Goal: Transaction & Acquisition: Book appointment/travel/reservation

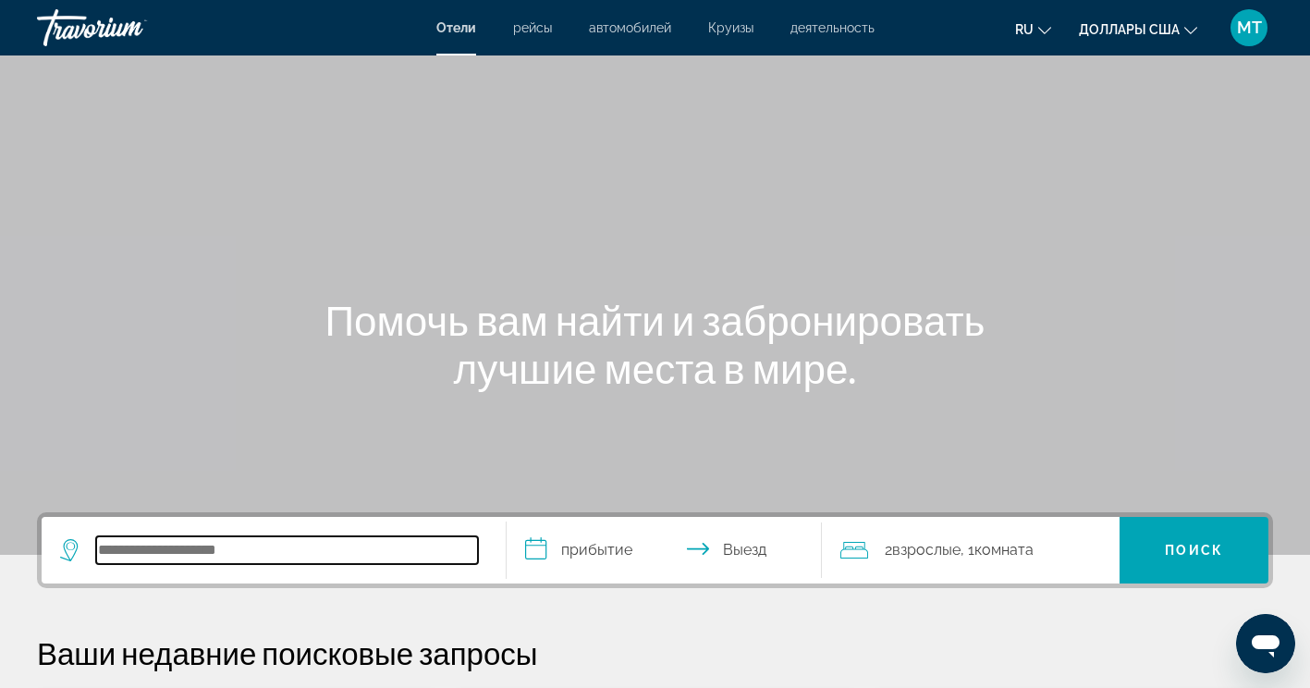
click at [288, 538] on input "Поиск направления от отеля" at bounding box center [287, 550] width 382 height 28
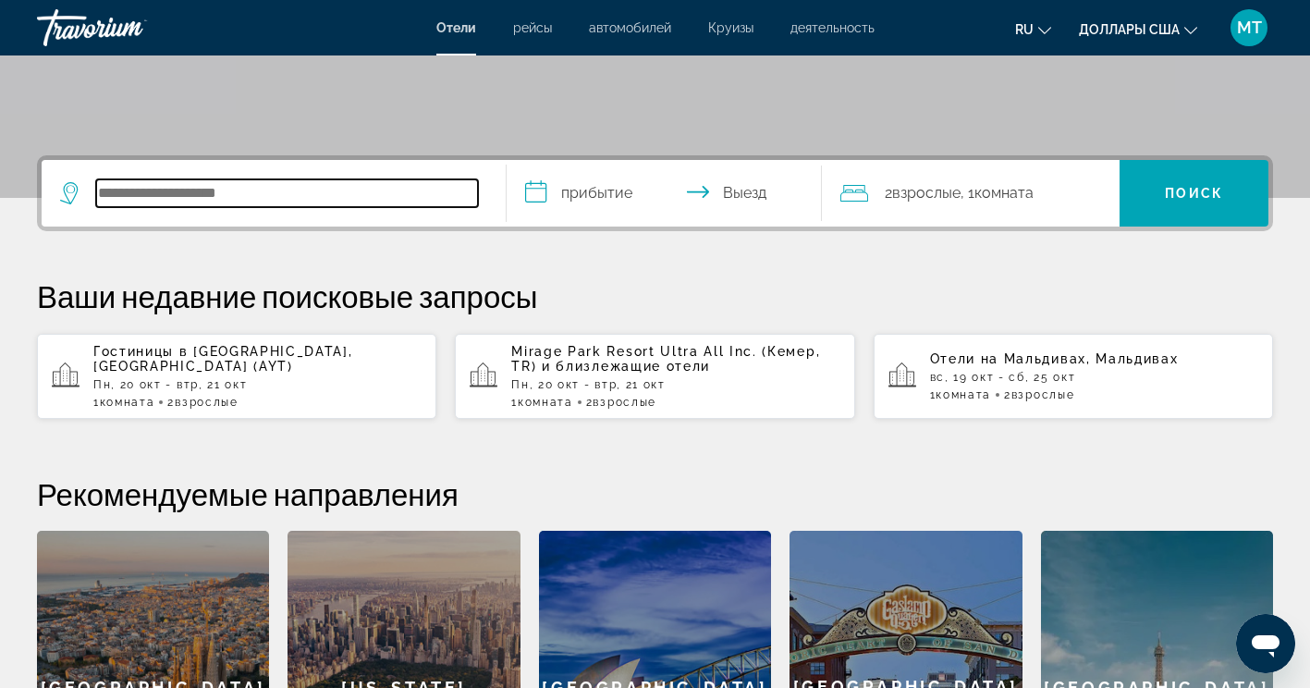
scroll to position [452, 0]
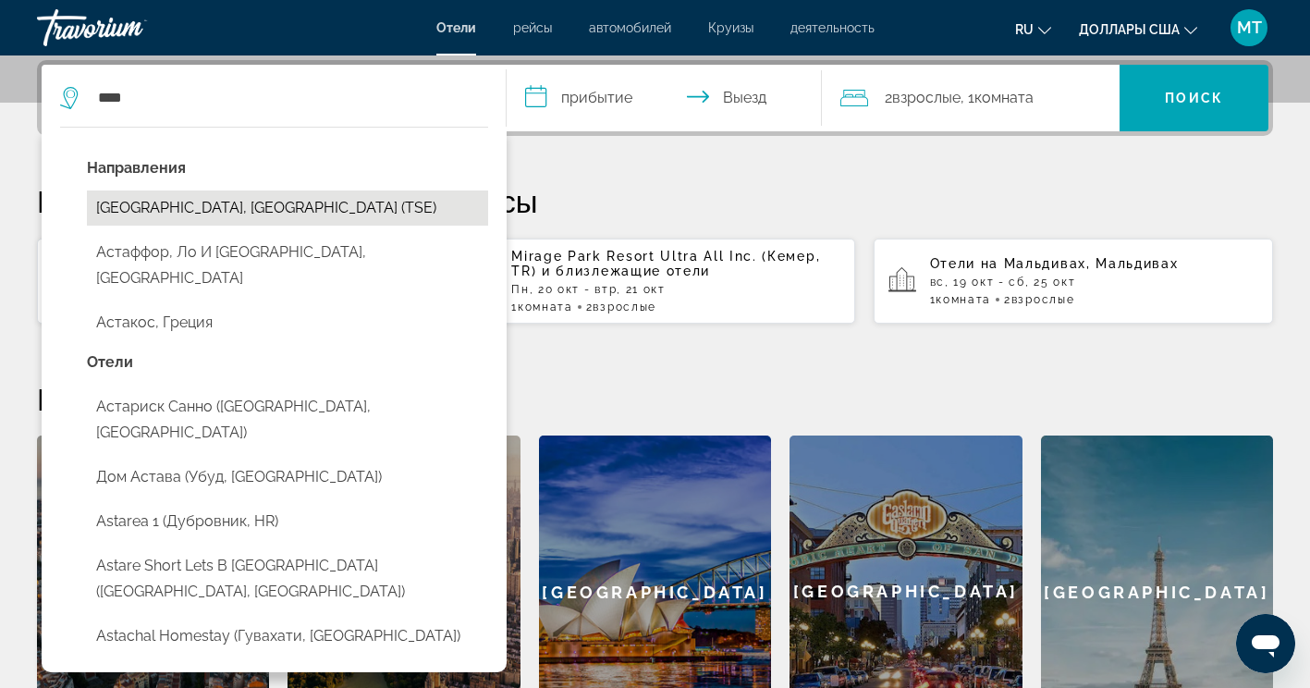
click at [251, 209] on button "[GEOGRAPHIC_DATA], [GEOGRAPHIC_DATA] (TSE)" at bounding box center [287, 207] width 401 height 35
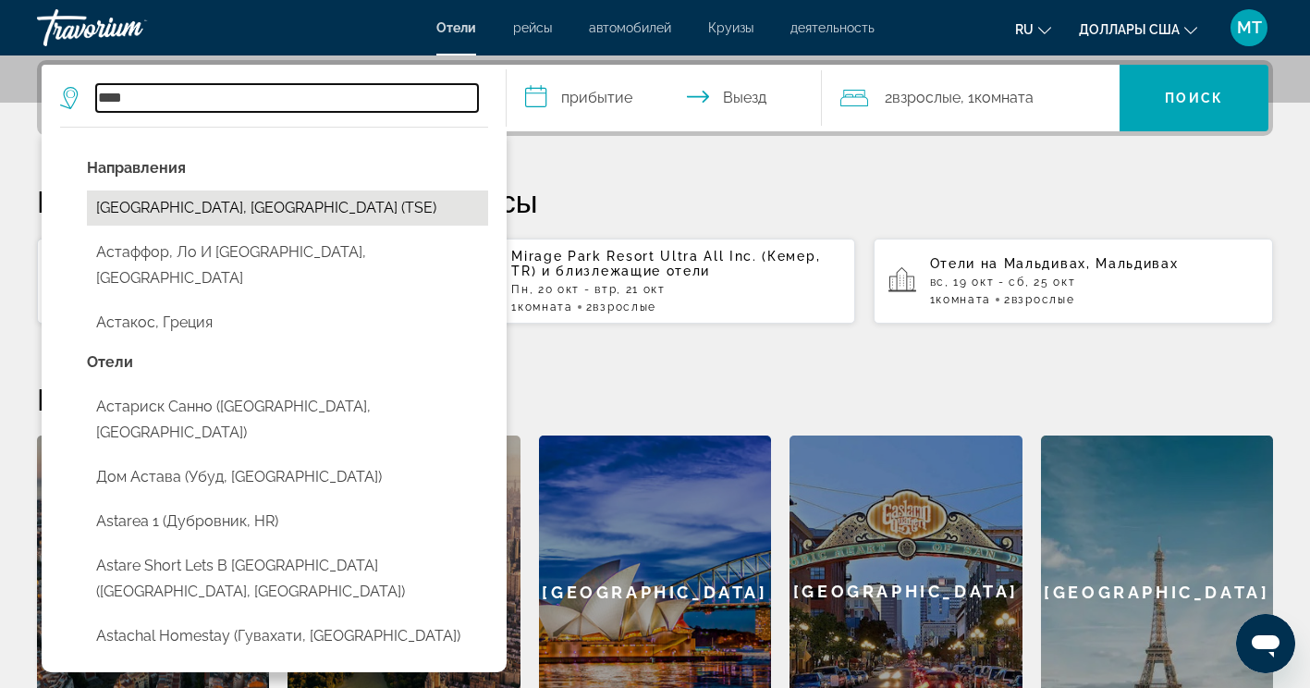
type input "**********"
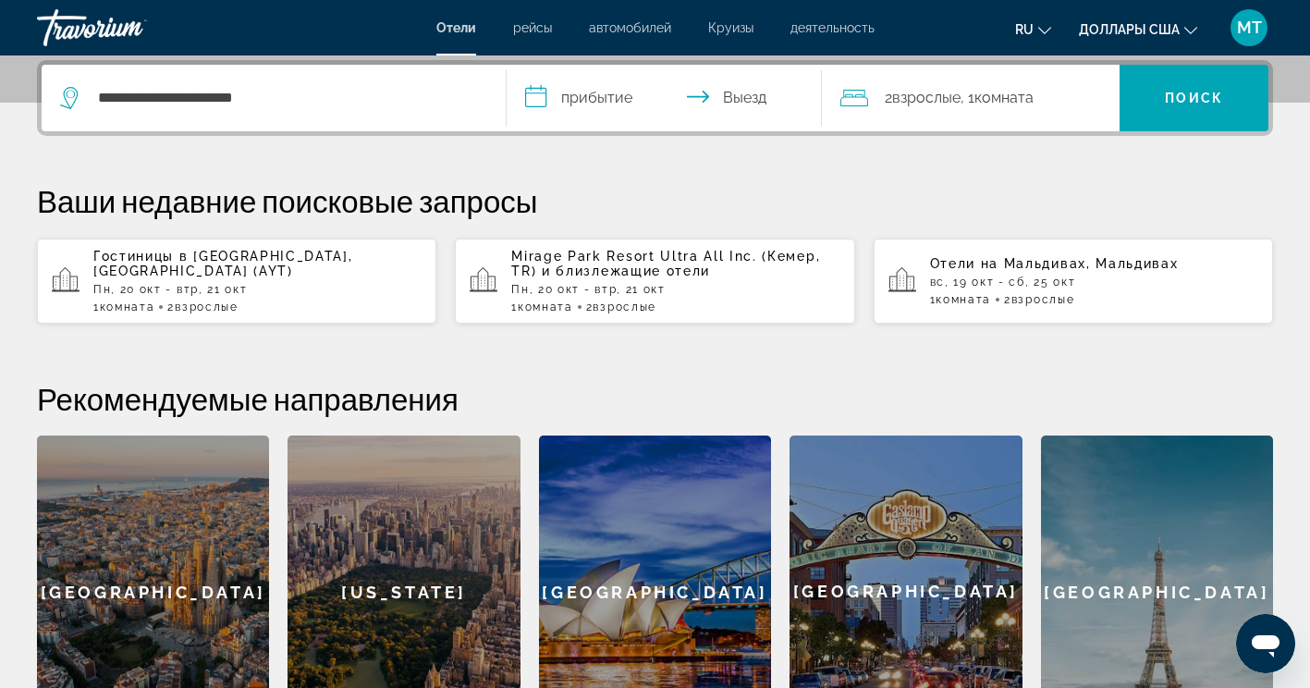
click at [599, 89] on input "**********" at bounding box center [667, 101] width 323 height 72
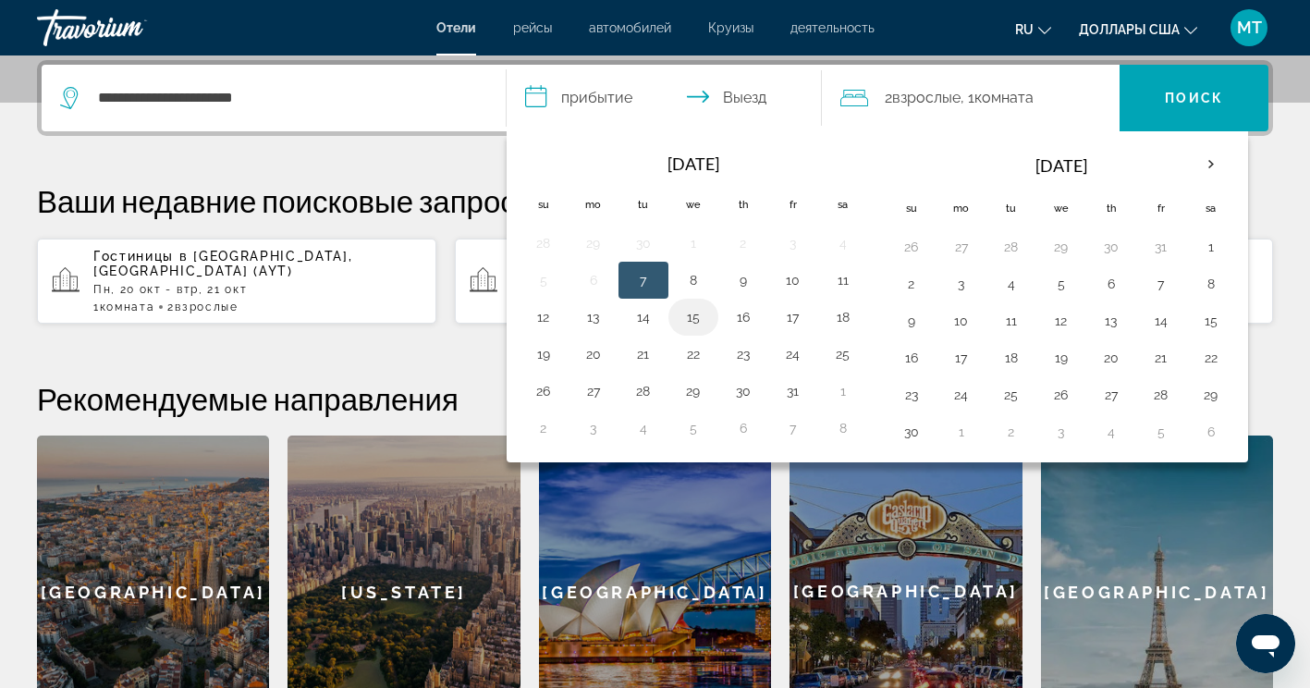
click at [696, 312] on button "15" at bounding box center [693, 317] width 30 height 26
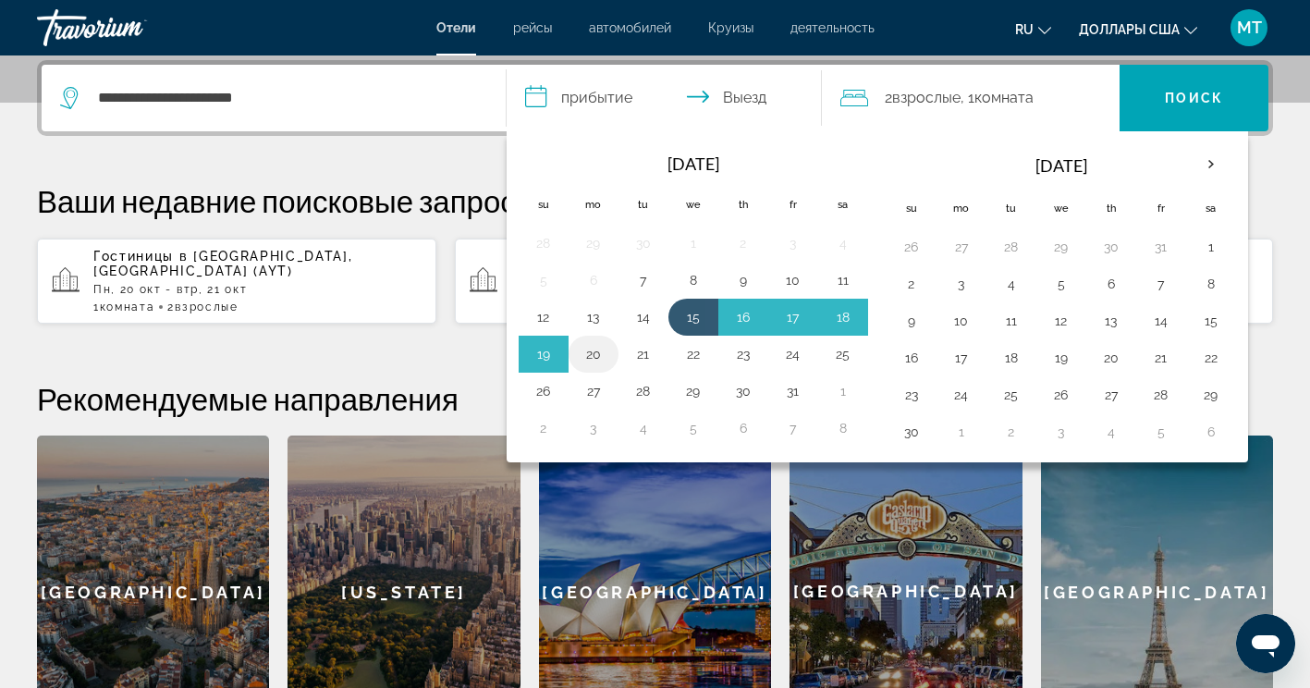
click at [591, 356] on button "20" at bounding box center [594, 354] width 30 height 26
type input "**********"
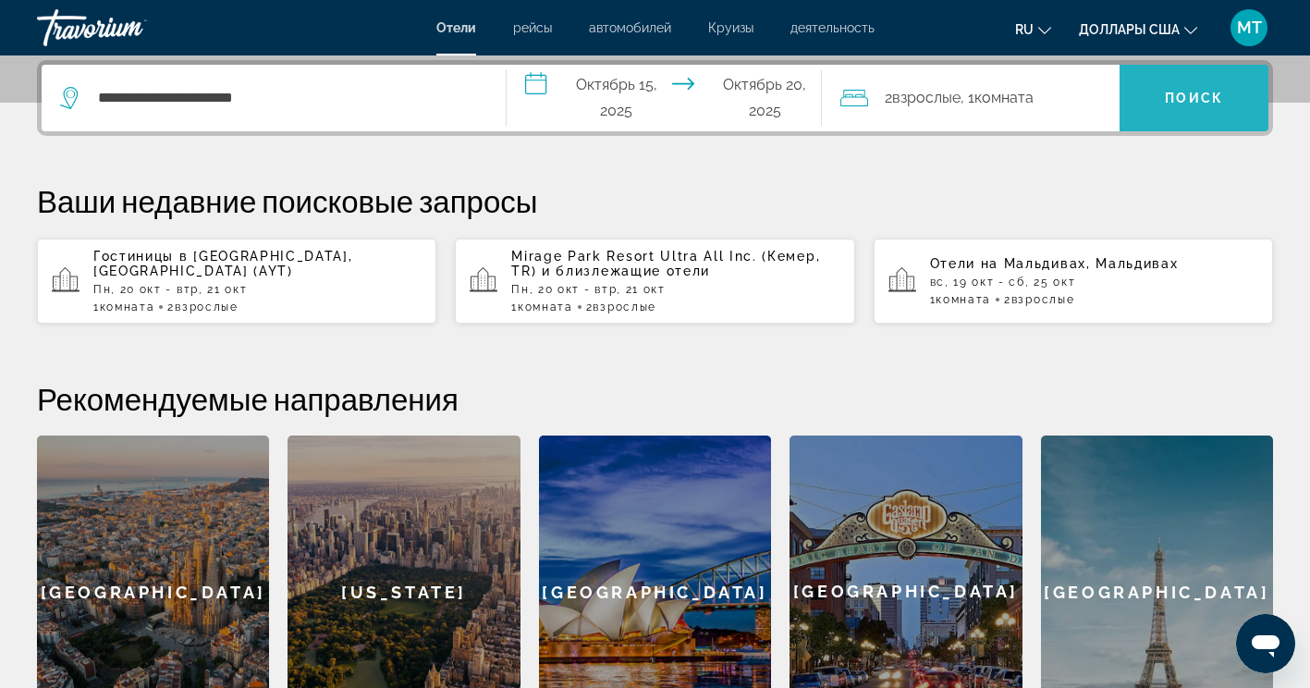
click at [1158, 102] on span "Искать" at bounding box center [1193, 98] width 149 height 44
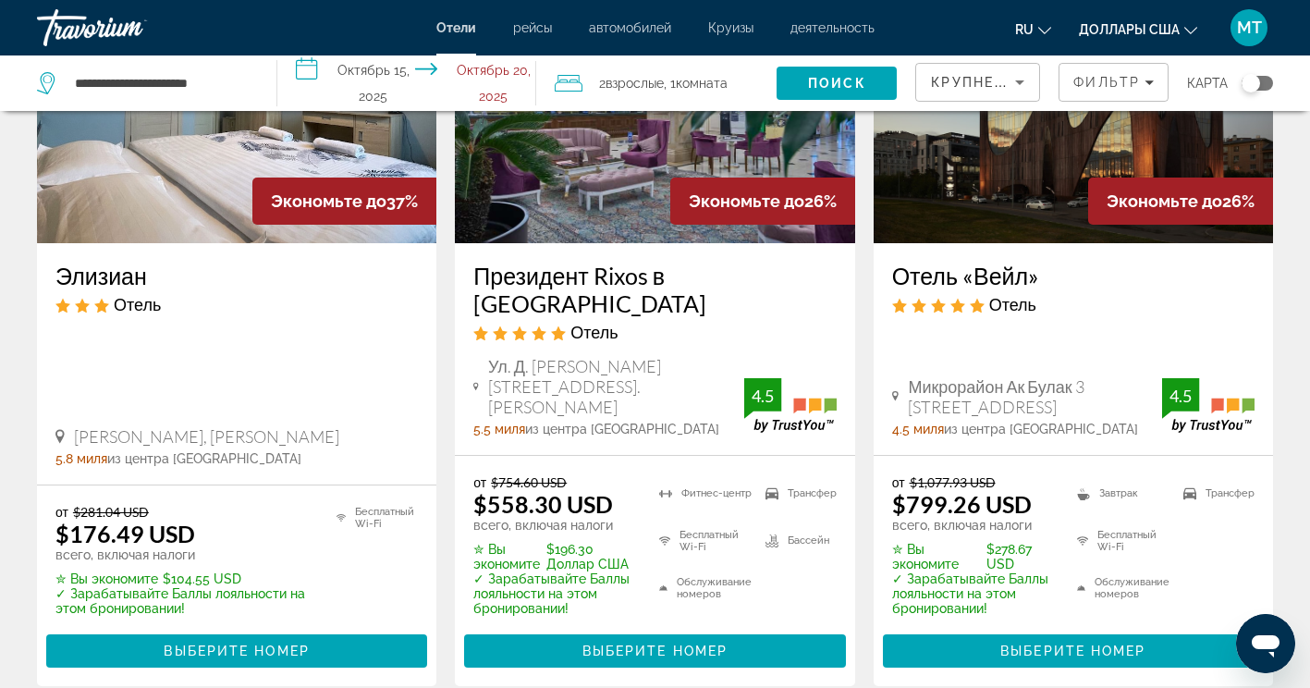
scroll to position [185, 0]
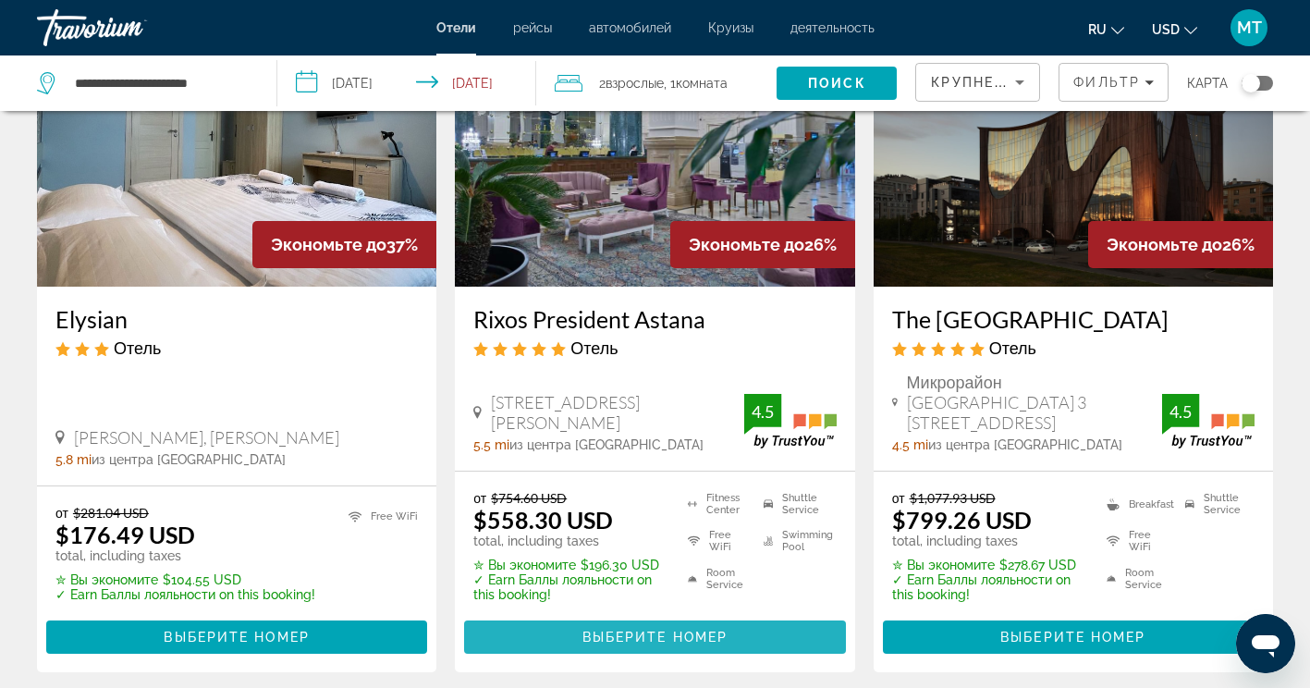
click at [675, 629] on span "Выберите номер" at bounding box center [654, 636] width 145 height 15
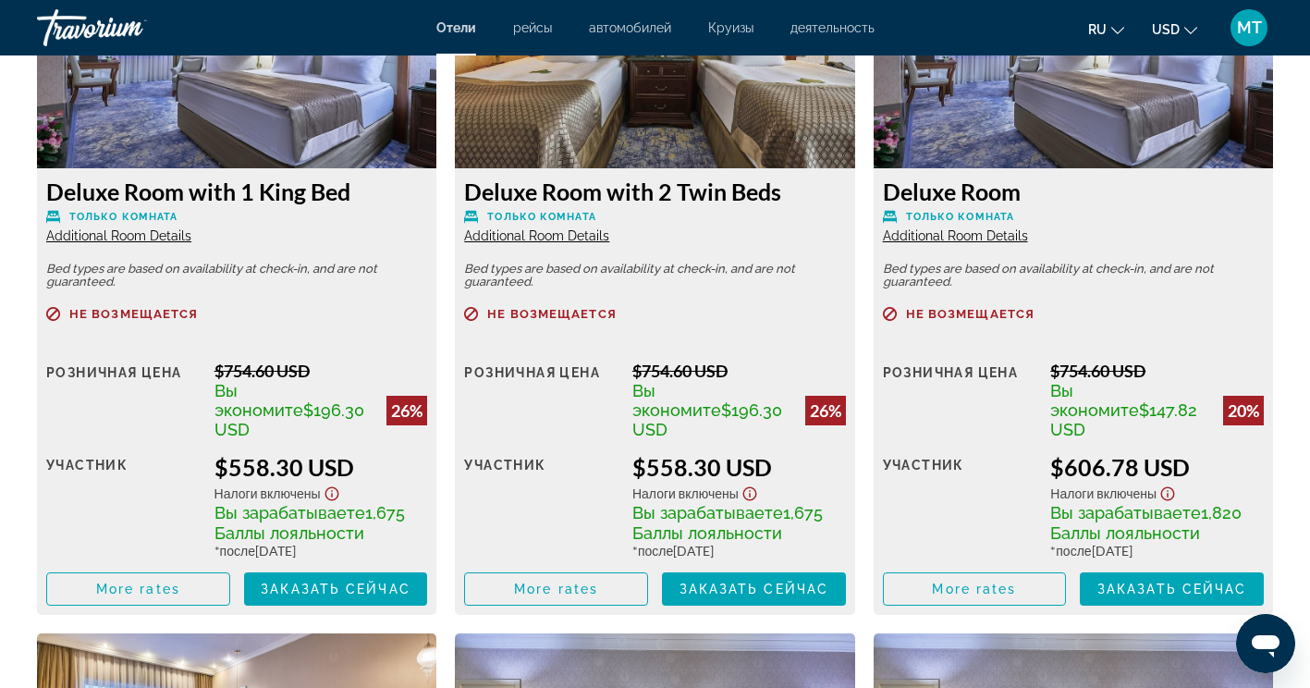
scroll to position [2680, 0]
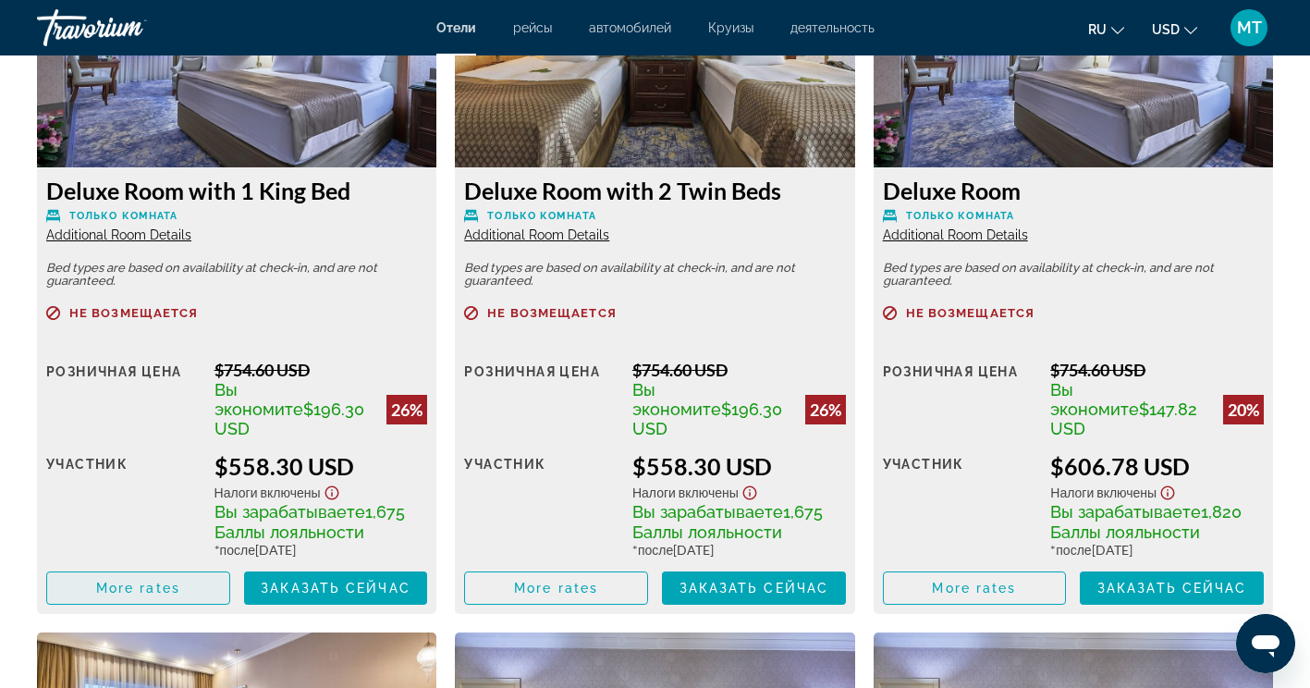
click at [189, 579] on span "Main content" at bounding box center [138, 588] width 182 height 44
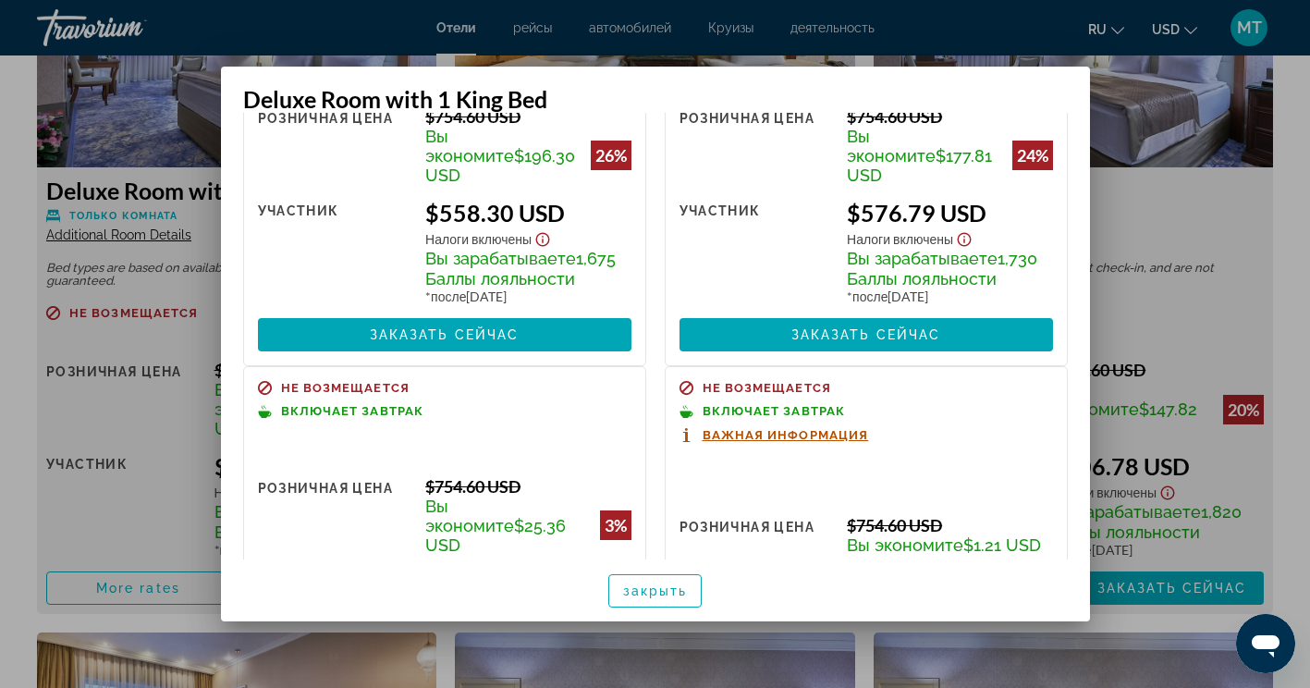
scroll to position [0, 0]
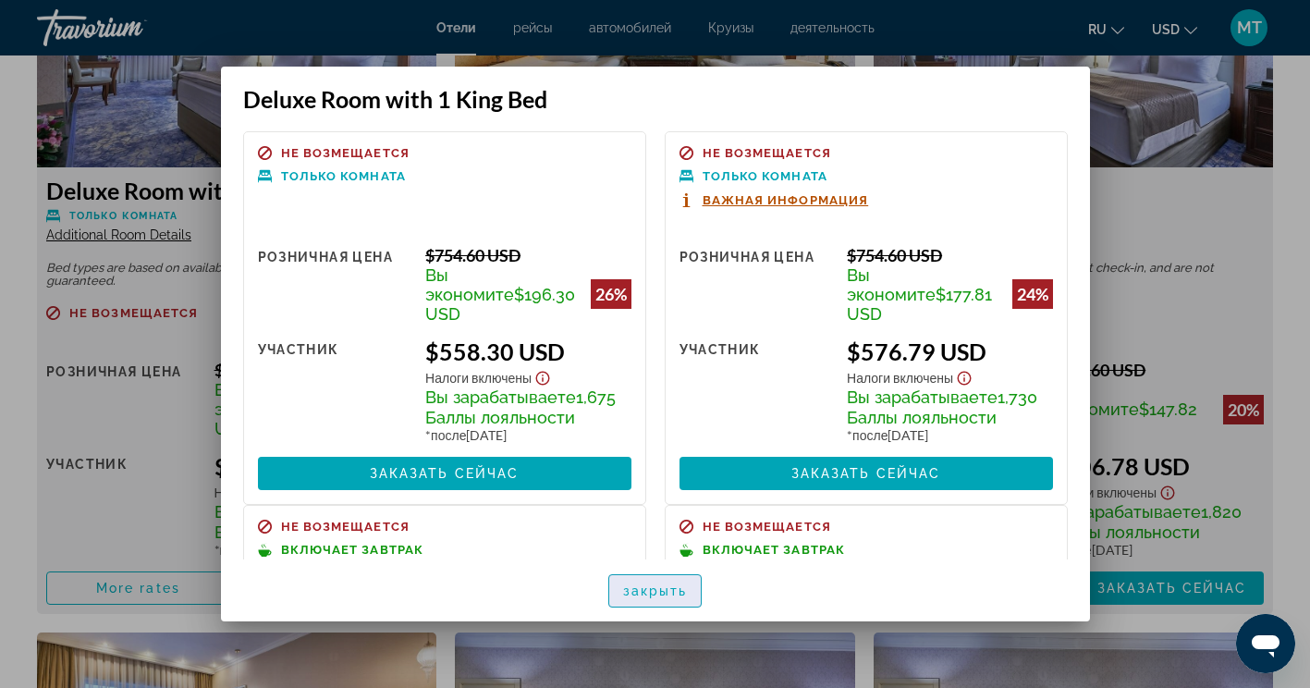
click at [672, 590] on span "закрыть" at bounding box center [655, 590] width 65 height 15
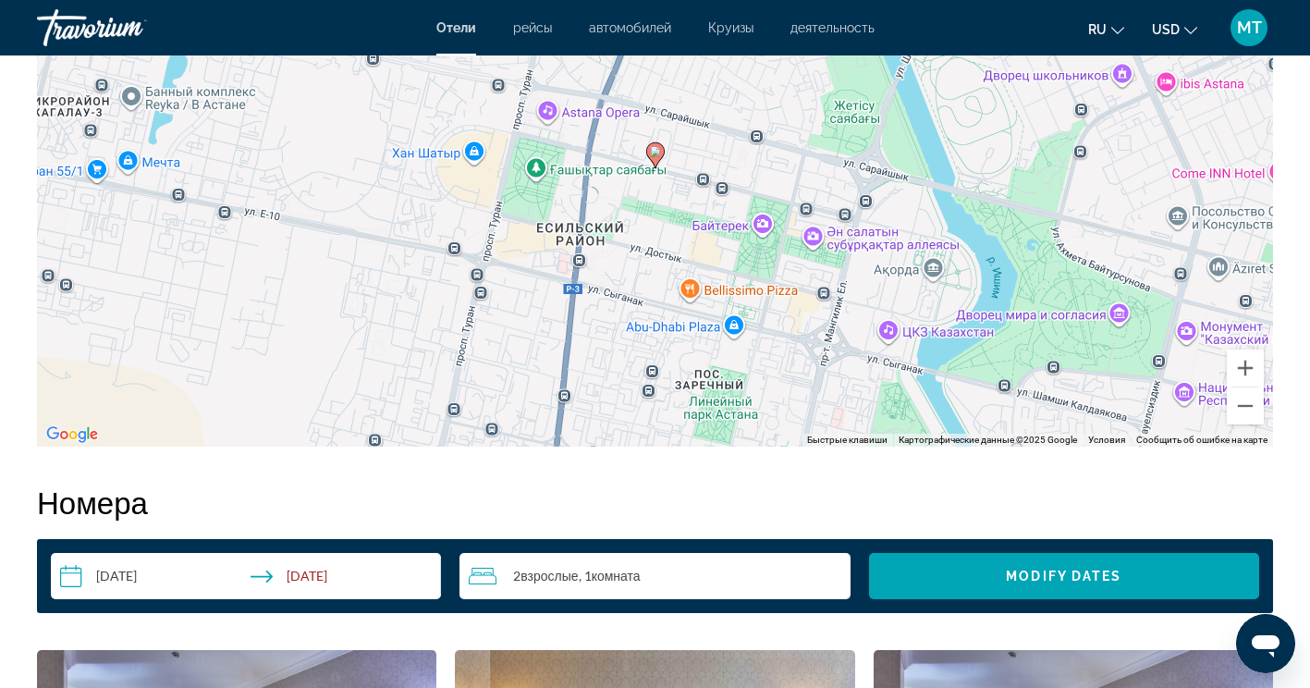
scroll to position [1941, 0]
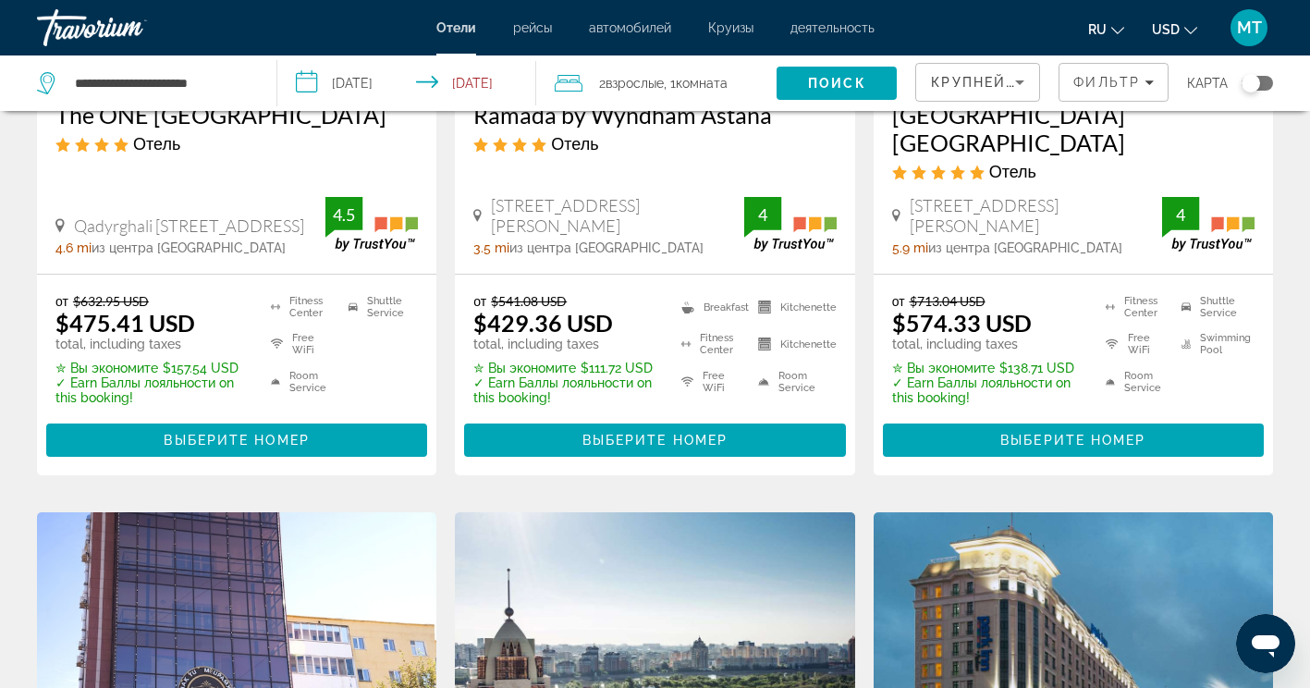
scroll to position [1101, 0]
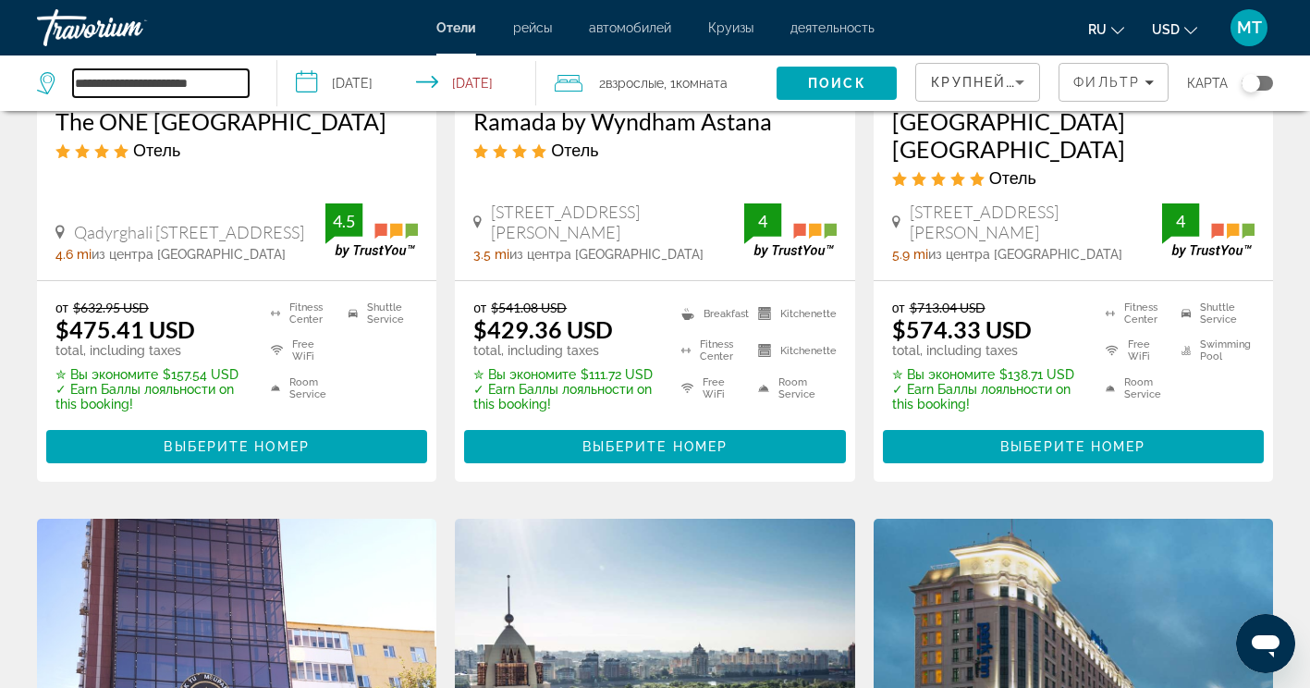
click at [204, 80] on input "**********" at bounding box center [161, 83] width 176 height 28
drag, startPoint x: 227, startPoint y: 81, endPoint x: 50, endPoint y: 72, distance: 177.7
click at [50, 72] on div "**********" at bounding box center [143, 83] width 212 height 28
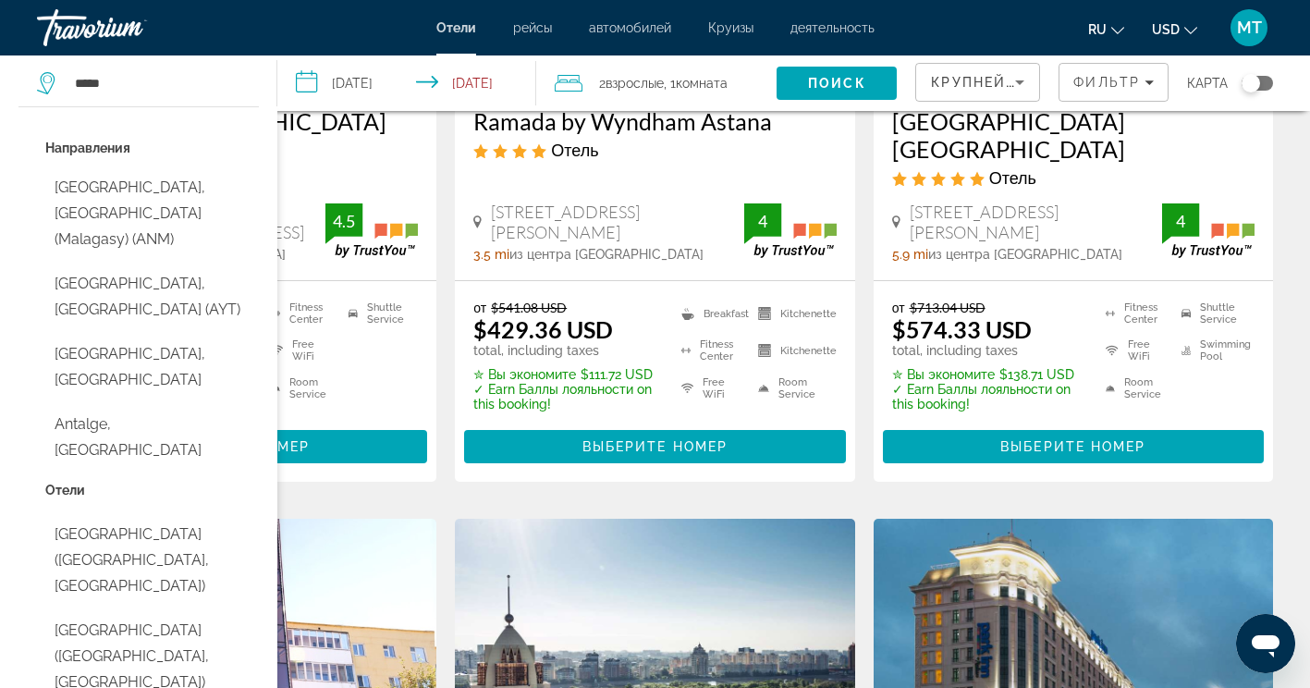
click at [161, 266] on button "[GEOGRAPHIC_DATA], [GEOGRAPHIC_DATA] (AYT)" at bounding box center [151, 296] width 213 height 61
type input "**********"
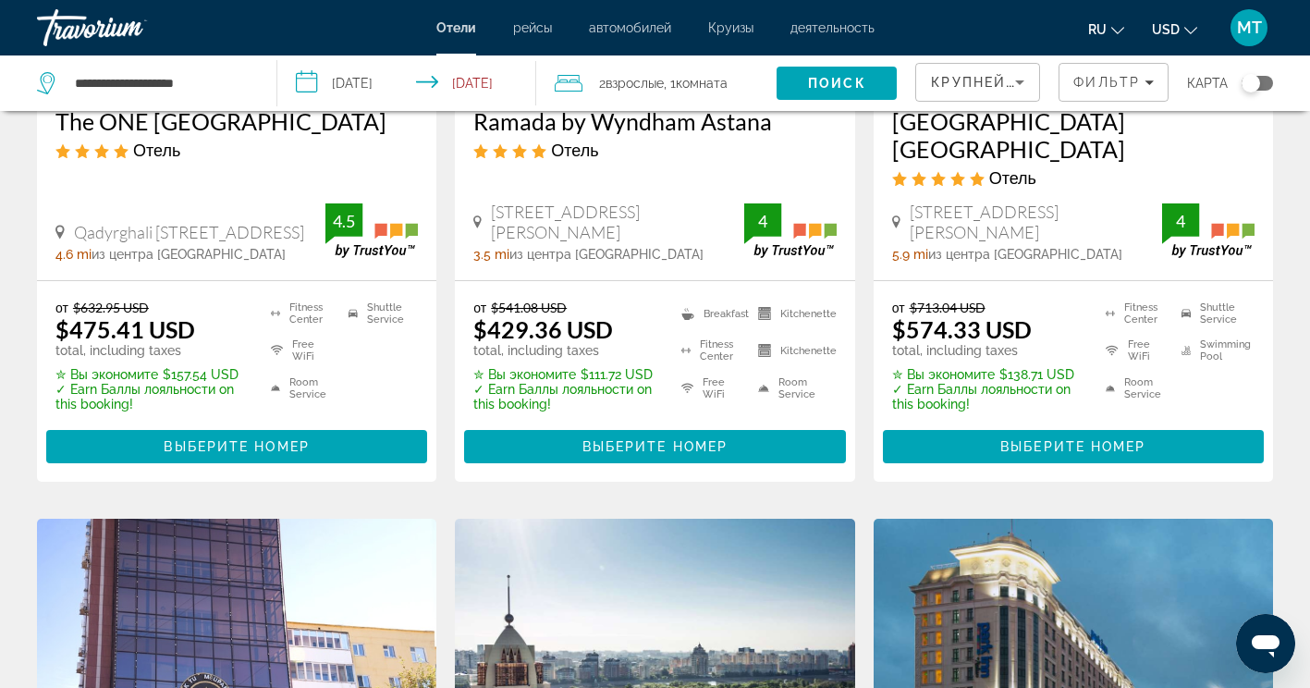
click at [351, 79] on input "**********" at bounding box center [410, 85] width 266 height 61
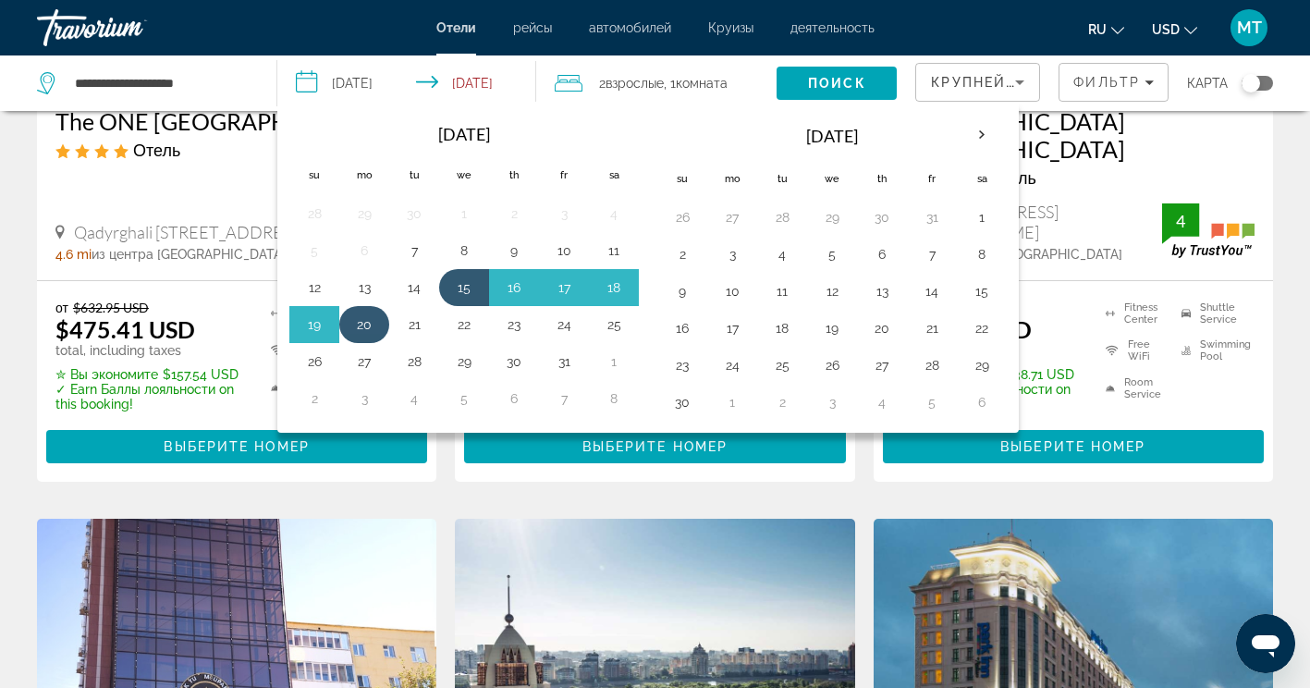
click at [357, 328] on button "20" at bounding box center [364, 324] width 30 height 26
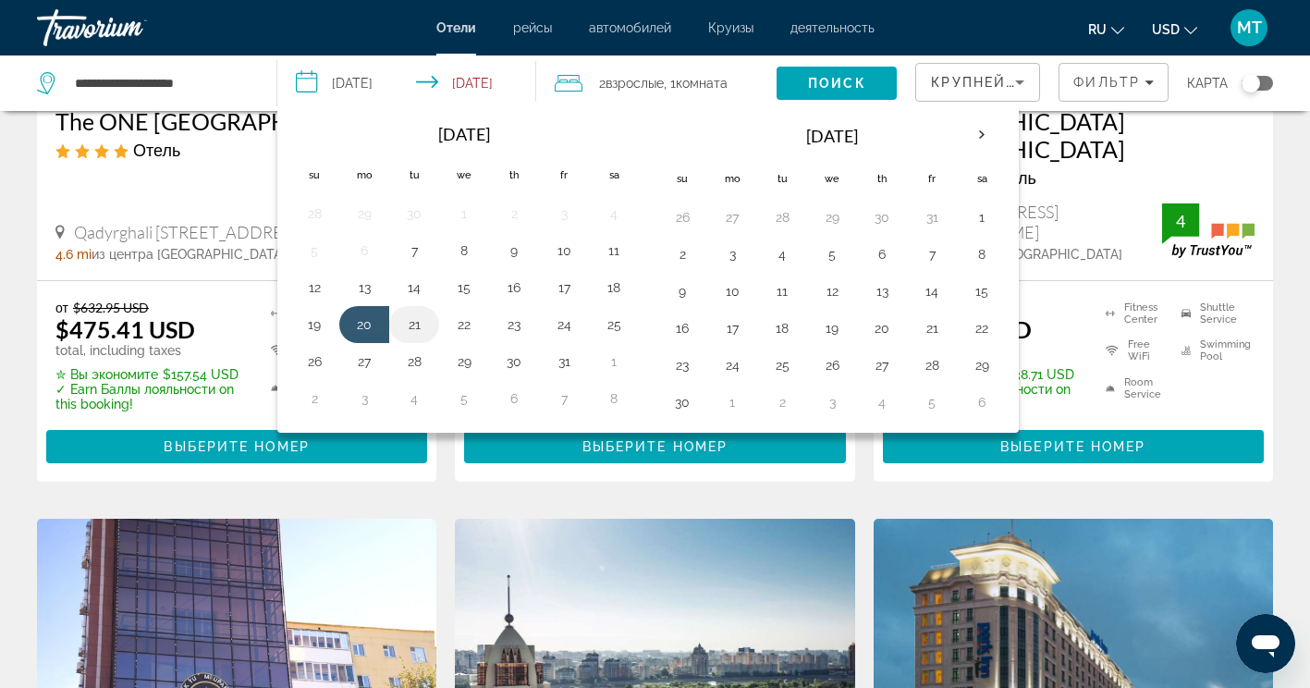
click at [417, 327] on button "21" at bounding box center [414, 324] width 30 height 26
type input "**********"
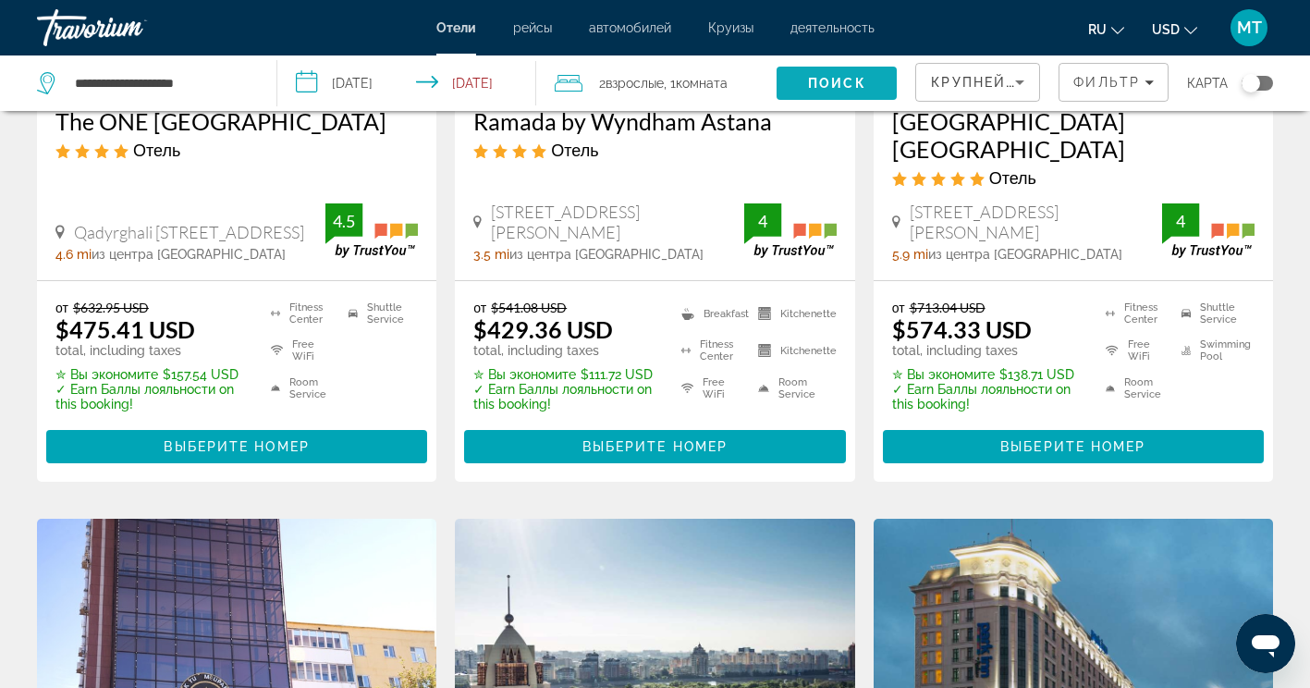
click at [819, 86] on span "Поиск" at bounding box center [837, 83] width 58 height 15
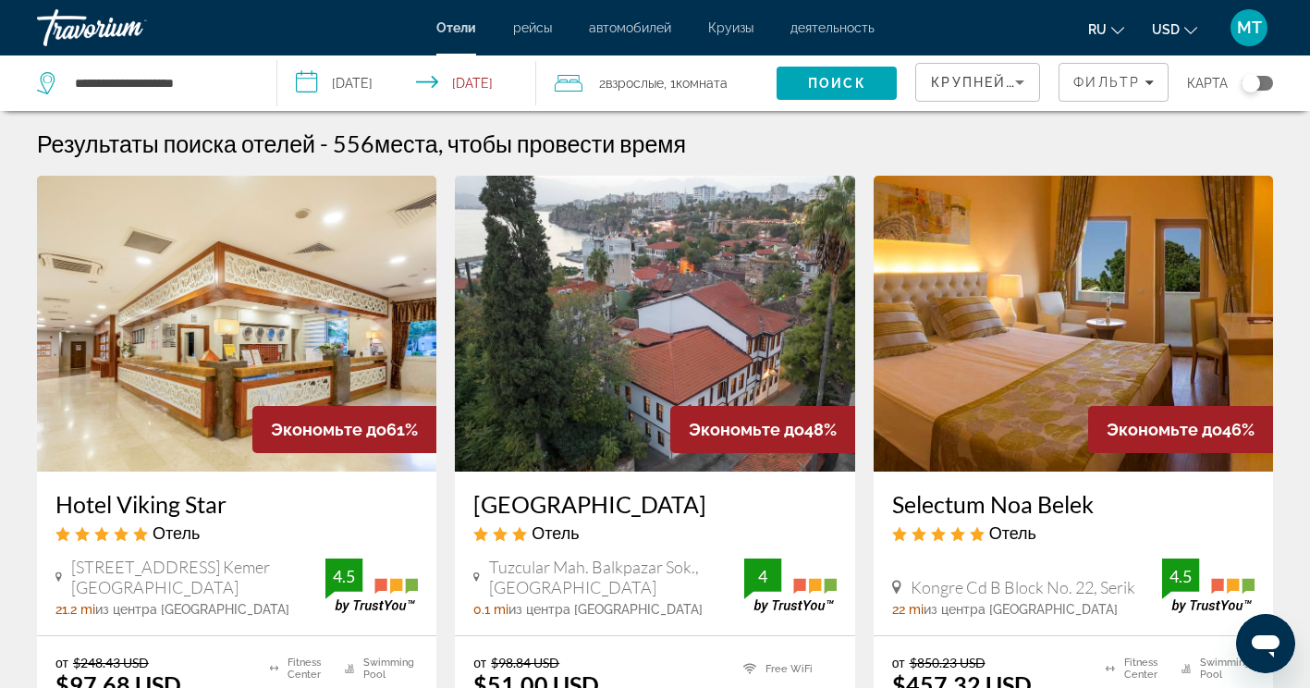
click at [741, 277] on img "Main content" at bounding box center [654, 324] width 399 height 296
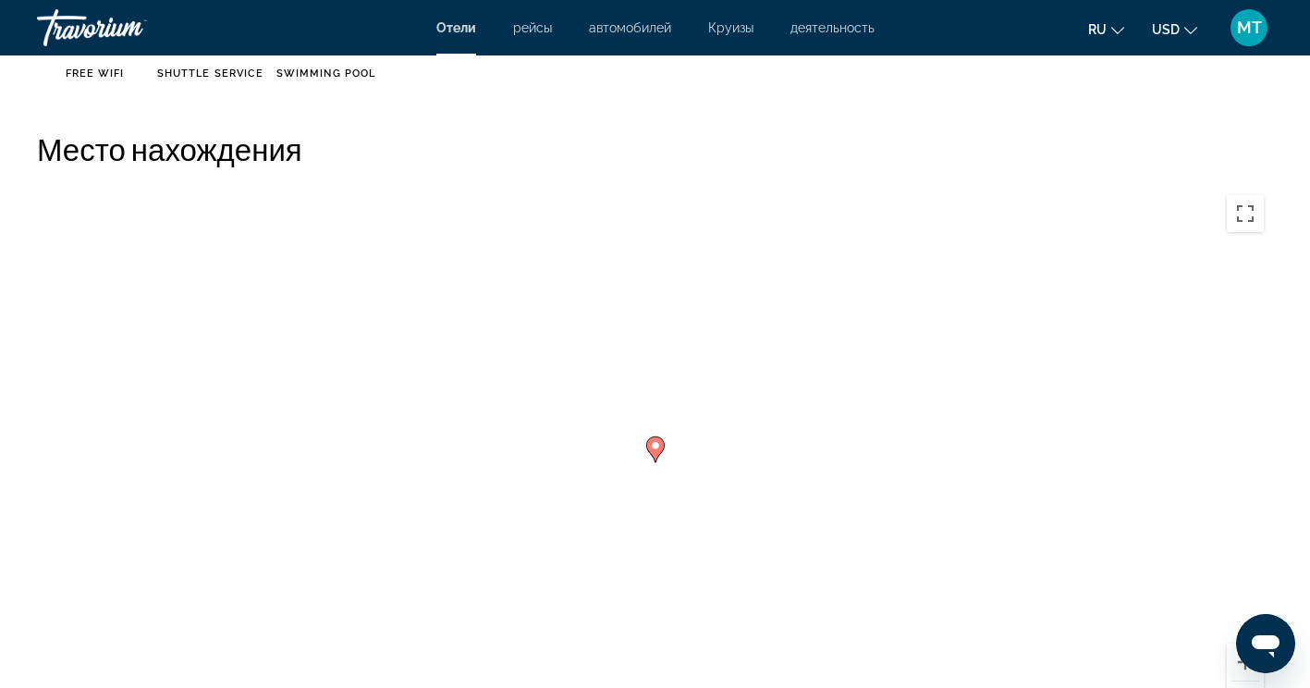
scroll to position [1756, 0]
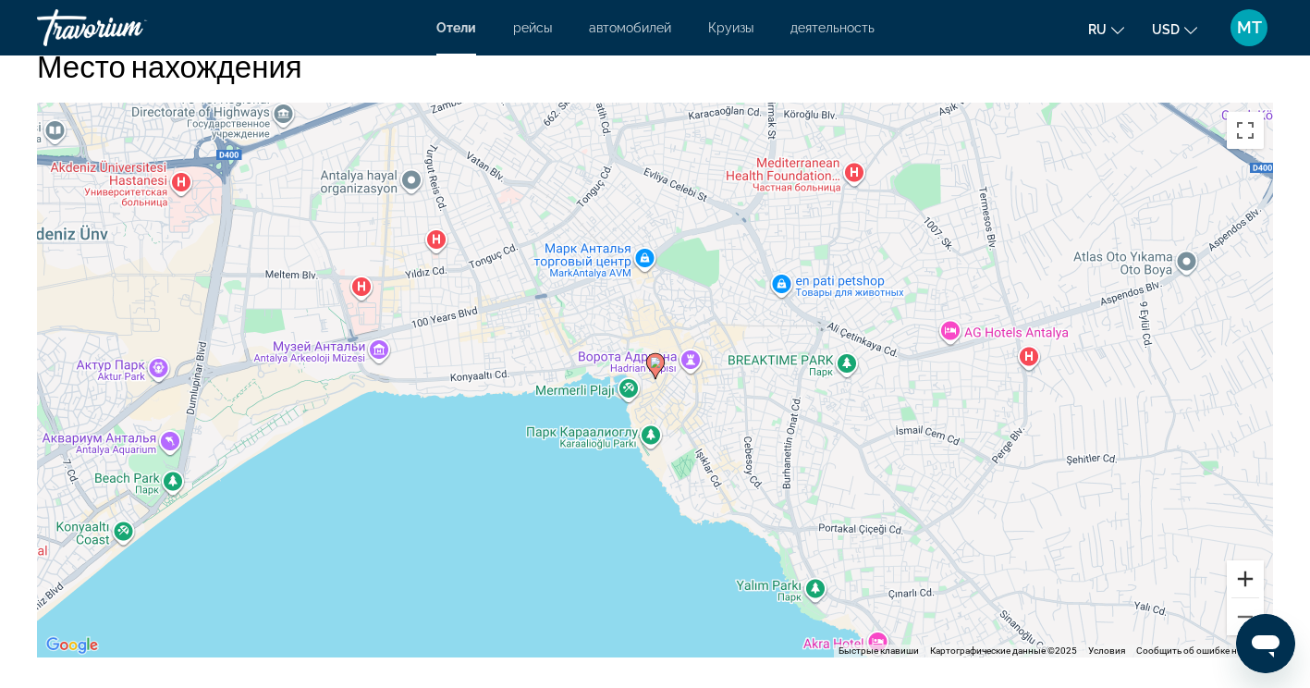
click at [1245, 580] on button "Увеличить" at bounding box center [1244, 578] width 37 height 37
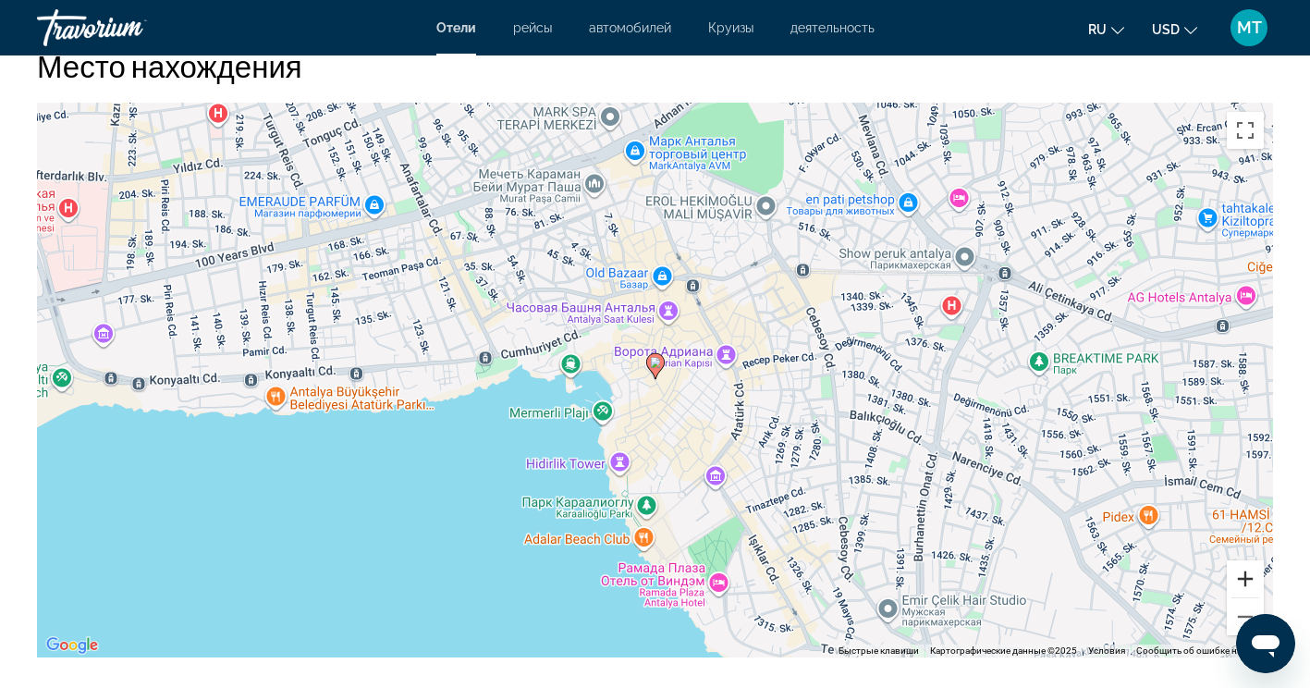
click at [1251, 581] on button "Увеличить" at bounding box center [1244, 578] width 37 height 37
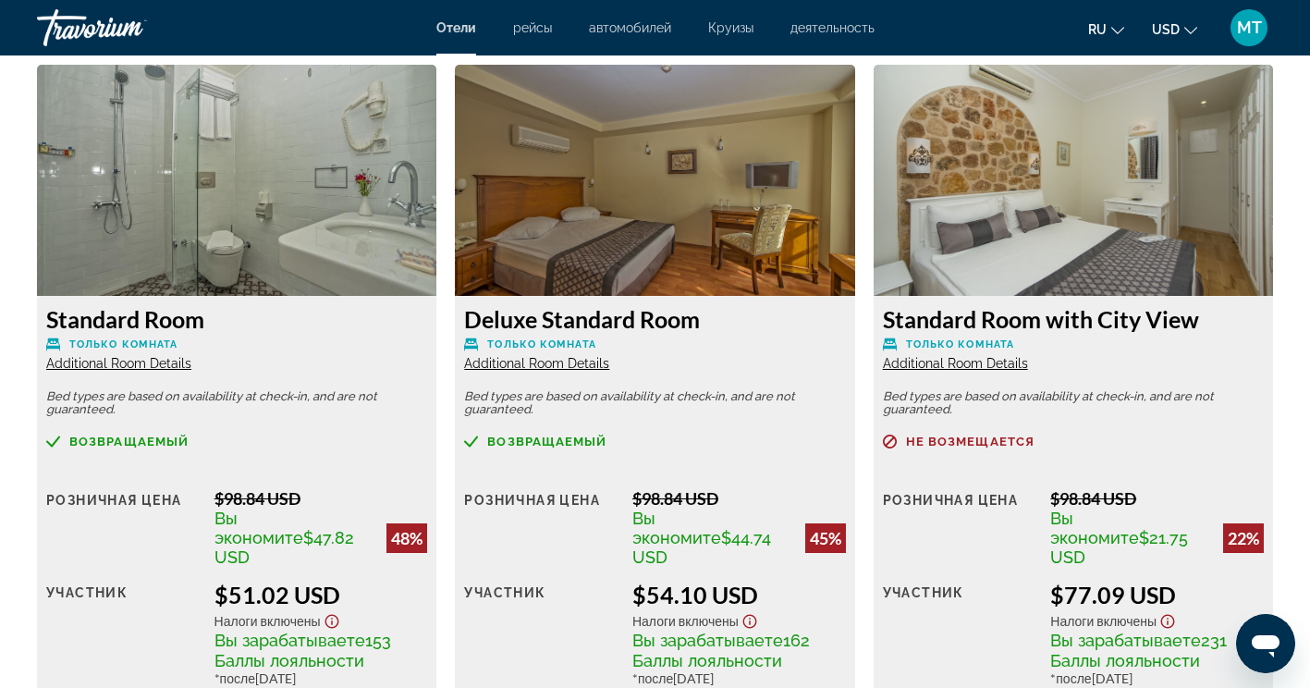
scroll to position [2680, 0]
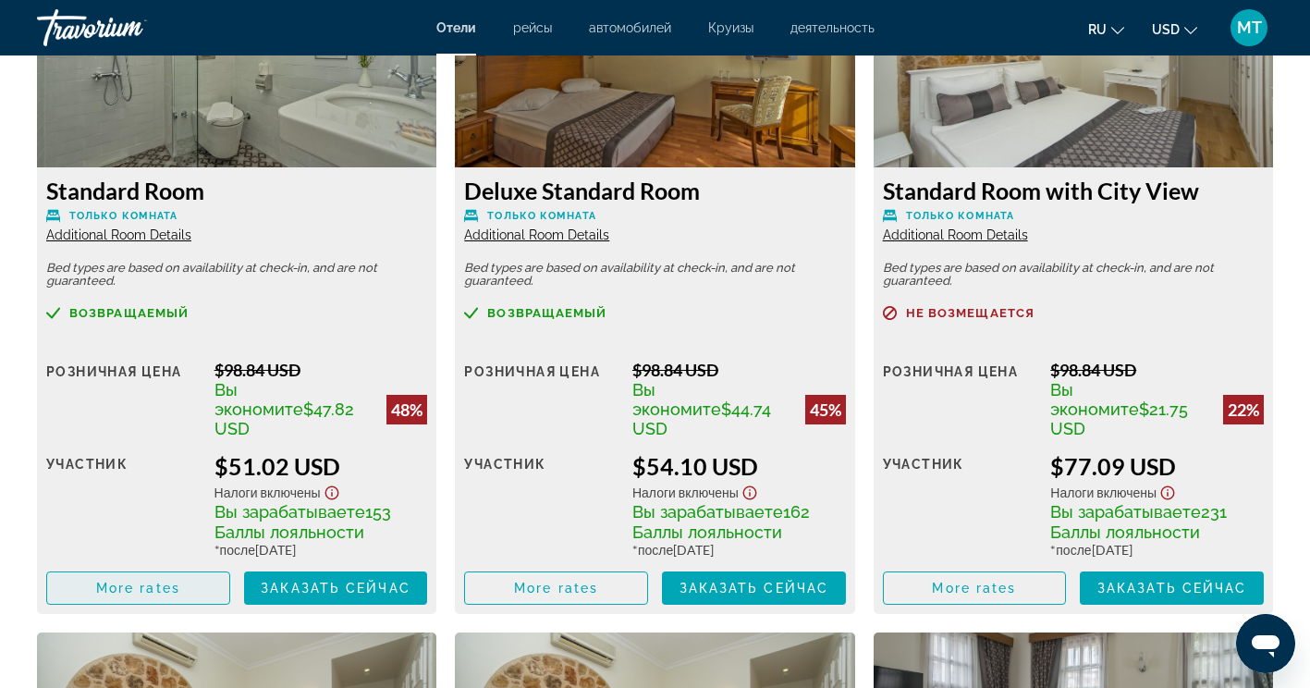
click at [98, 576] on span "Main content" at bounding box center [138, 588] width 182 height 44
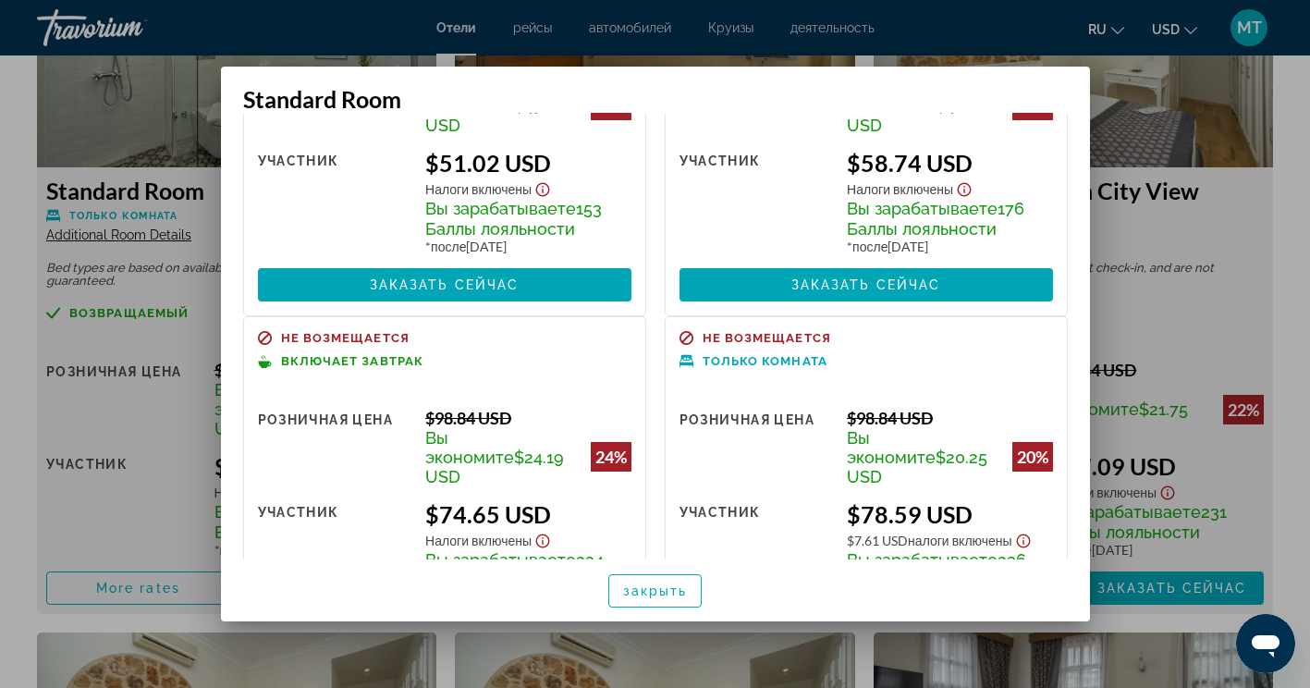
scroll to position [272, 0]
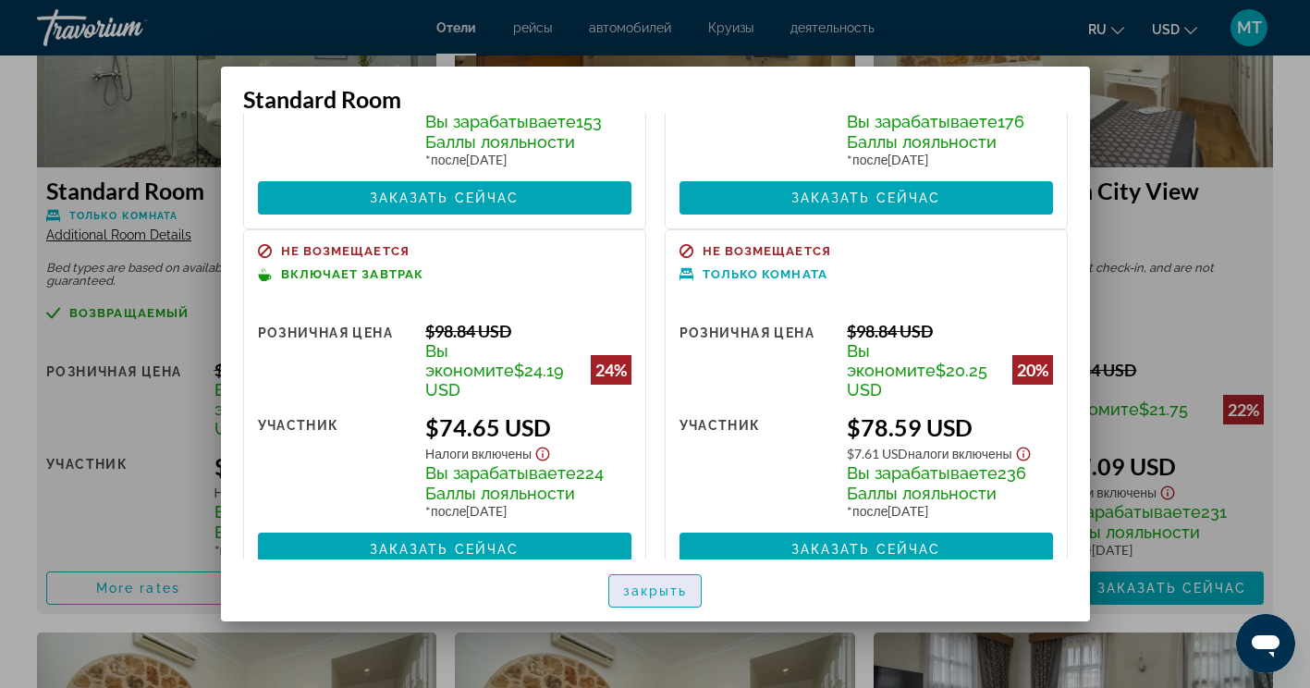
click at [671, 590] on span "закрыть" at bounding box center [655, 590] width 65 height 15
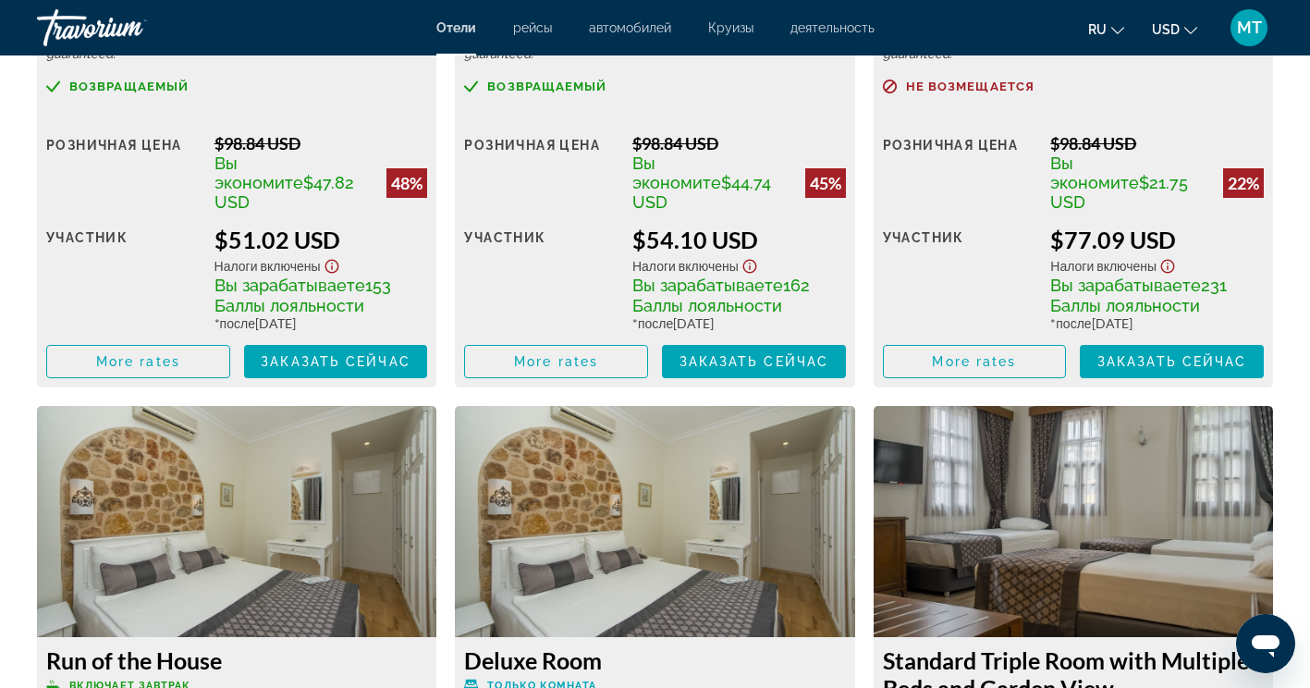
scroll to position [2772, 0]
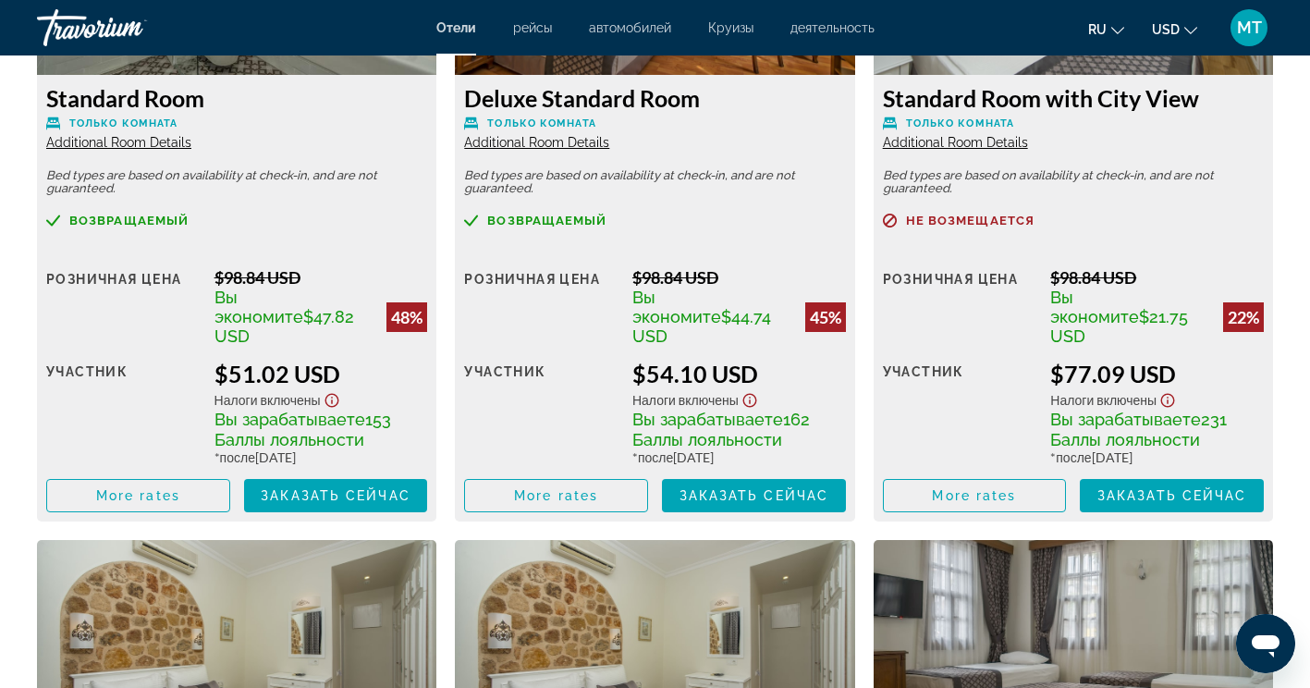
click at [165, 146] on span "Additional Room Details" at bounding box center [118, 142] width 145 height 15
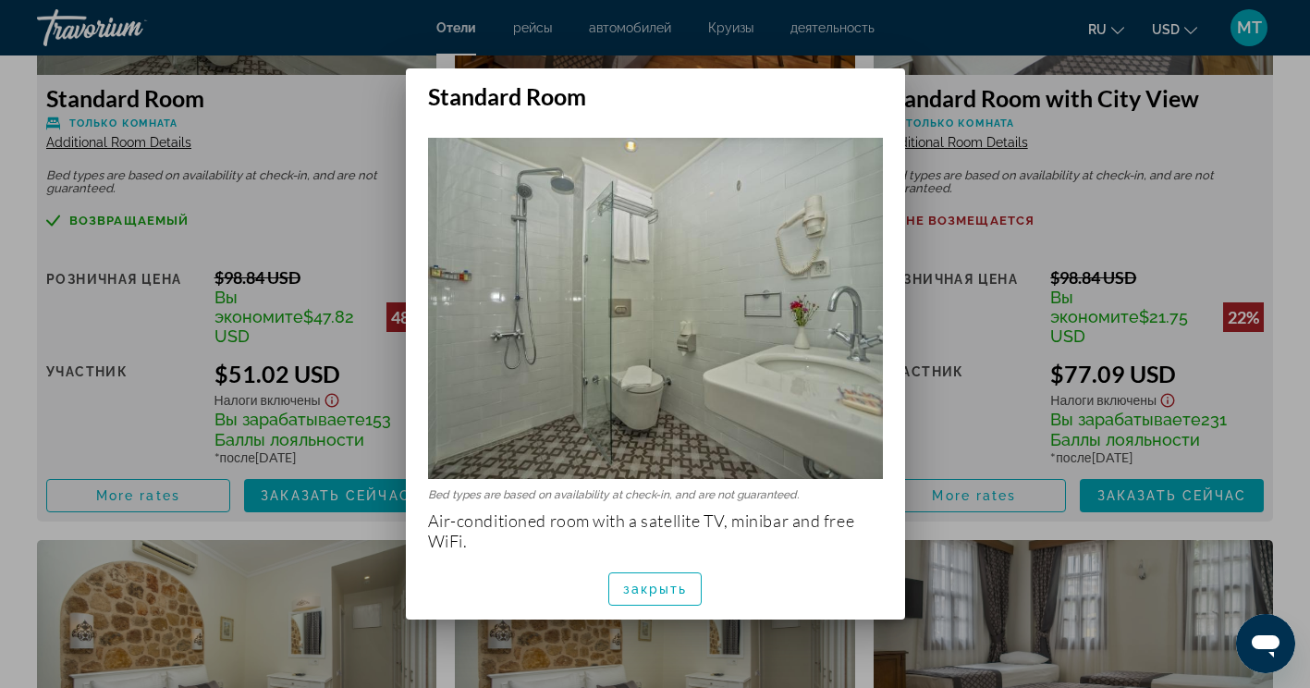
click at [374, 135] on div at bounding box center [655, 344] width 1310 height 688
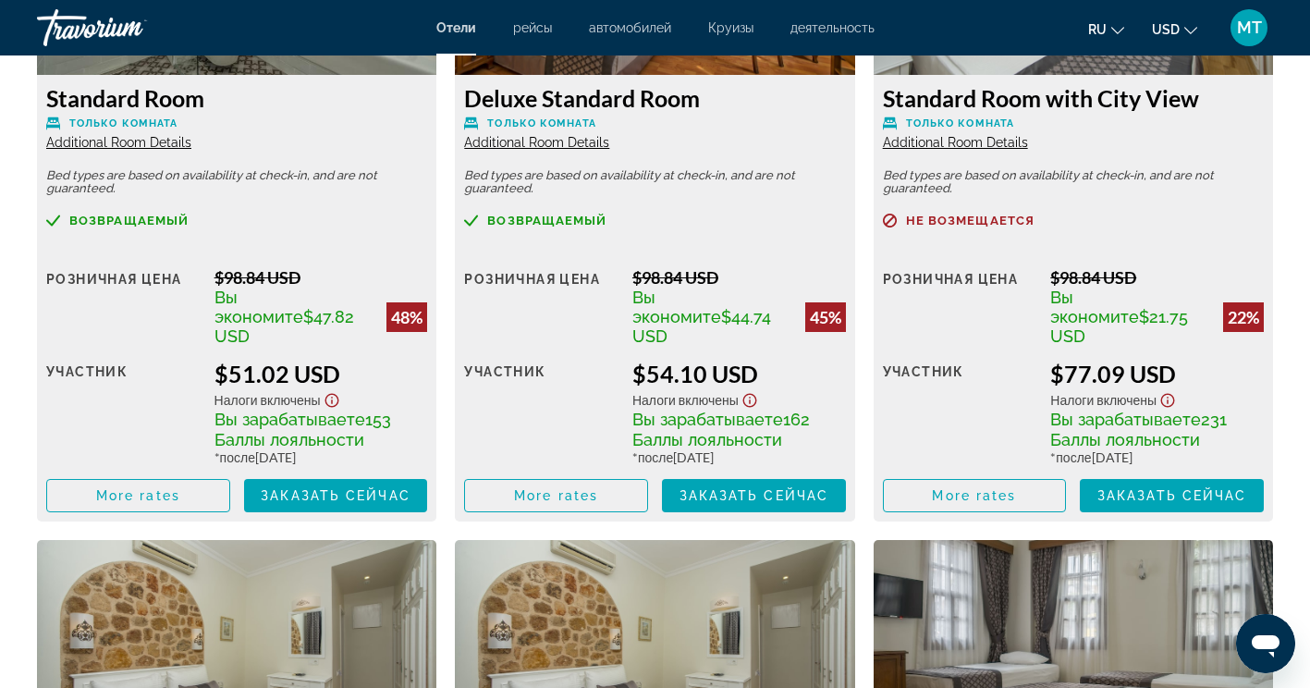
scroll to position [2772, 0]
drag, startPoint x: 138, startPoint y: 195, endPoint x: 43, endPoint y: 172, distance: 98.0
click at [43, 172] on div "Standard Room Только комната Additional Room Details Bed types are based on ava…" at bounding box center [236, 298] width 399 height 446
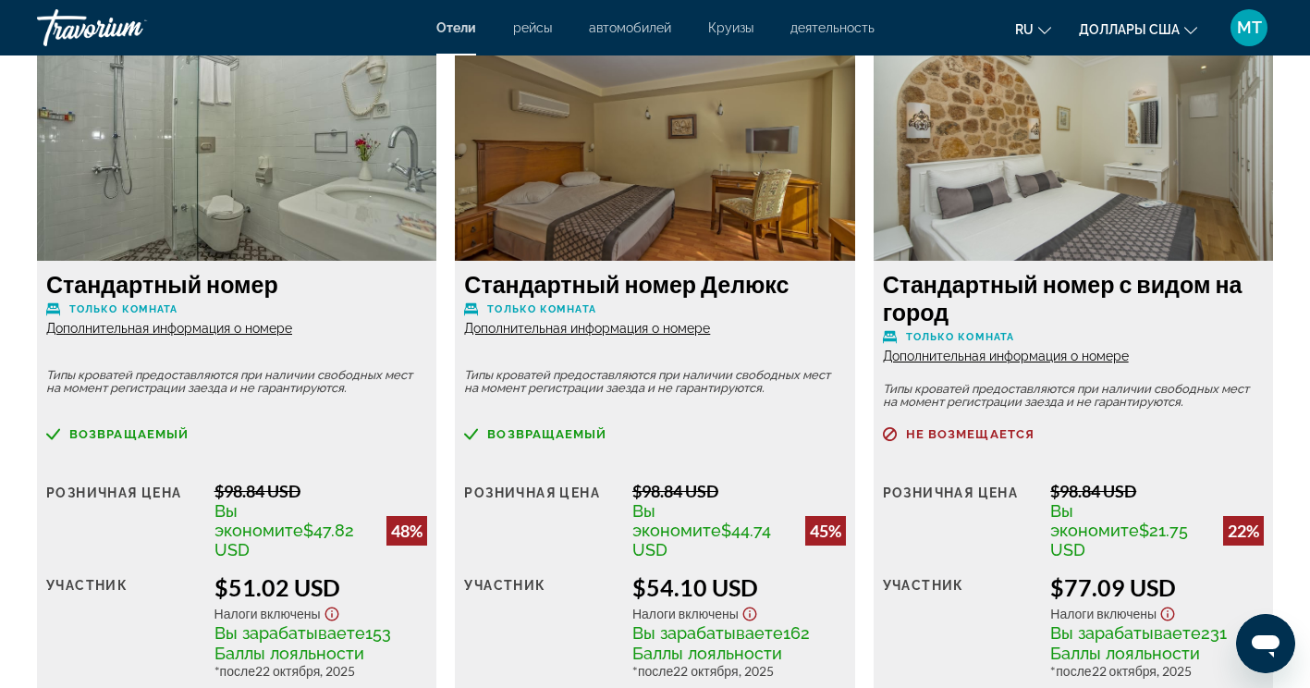
scroll to position [2588, 0]
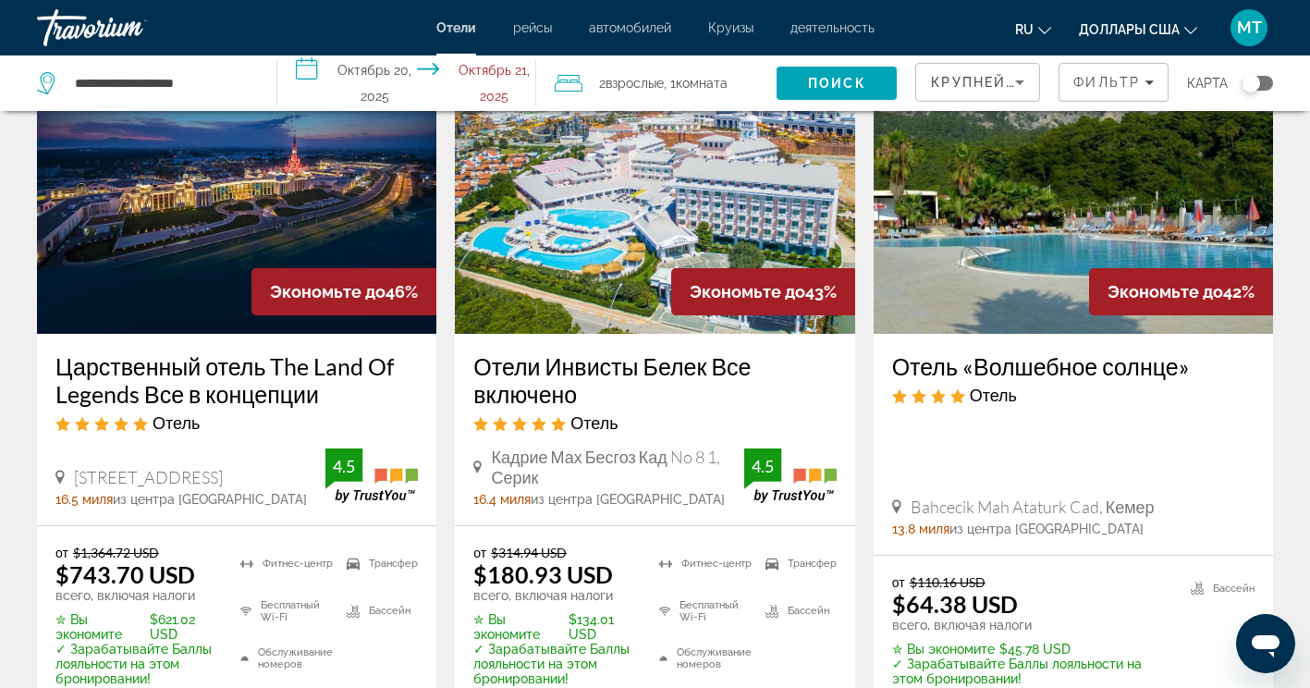
scroll to position [1017, 0]
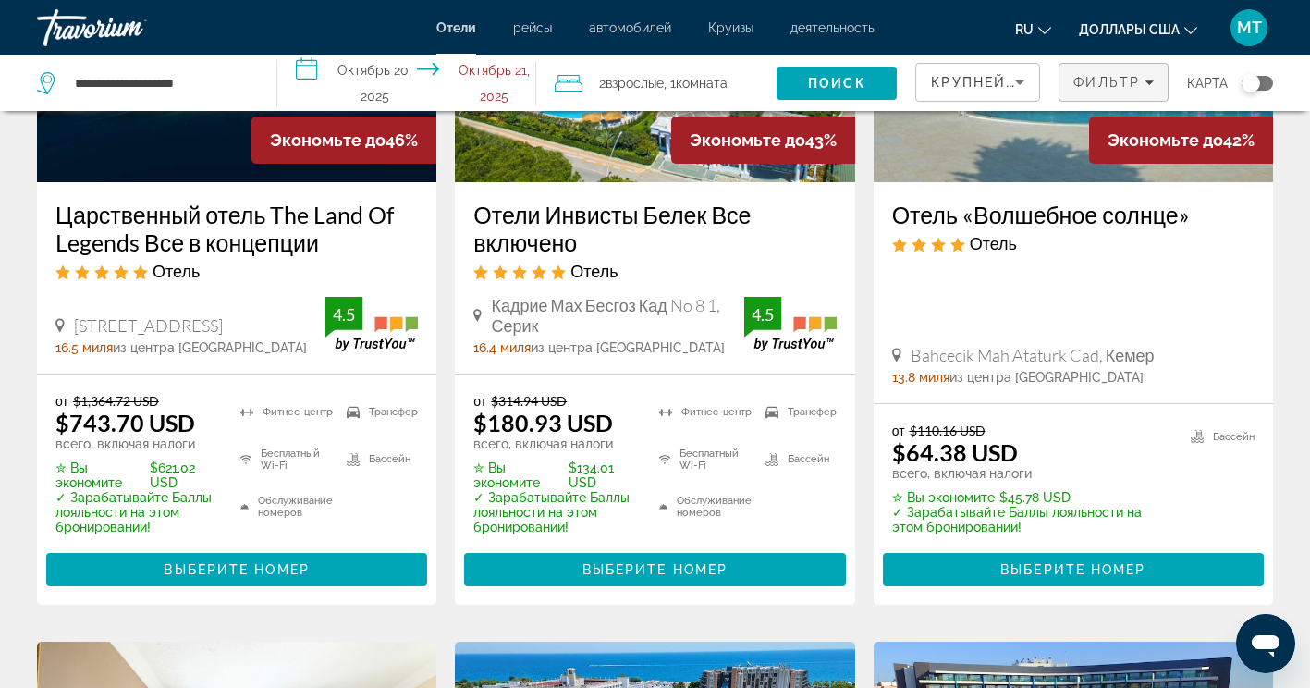
click at [1109, 79] on span "Фильтр" at bounding box center [1106, 82] width 67 height 15
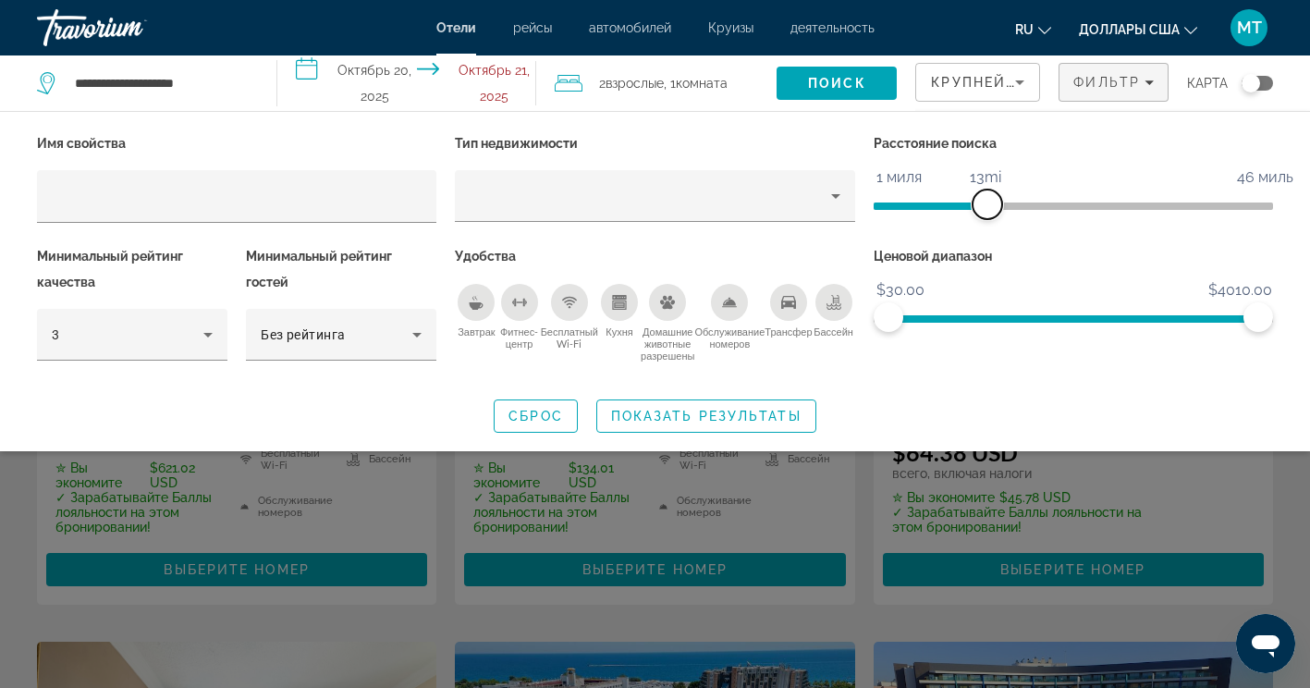
drag, startPoint x: 1115, startPoint y: 205, endPoint x: 926, endPoint y: 218, distance: 189.9
click at [977, 214] on span "ngx-слайдер" at bounding box center [987, 204] width 30 height 30
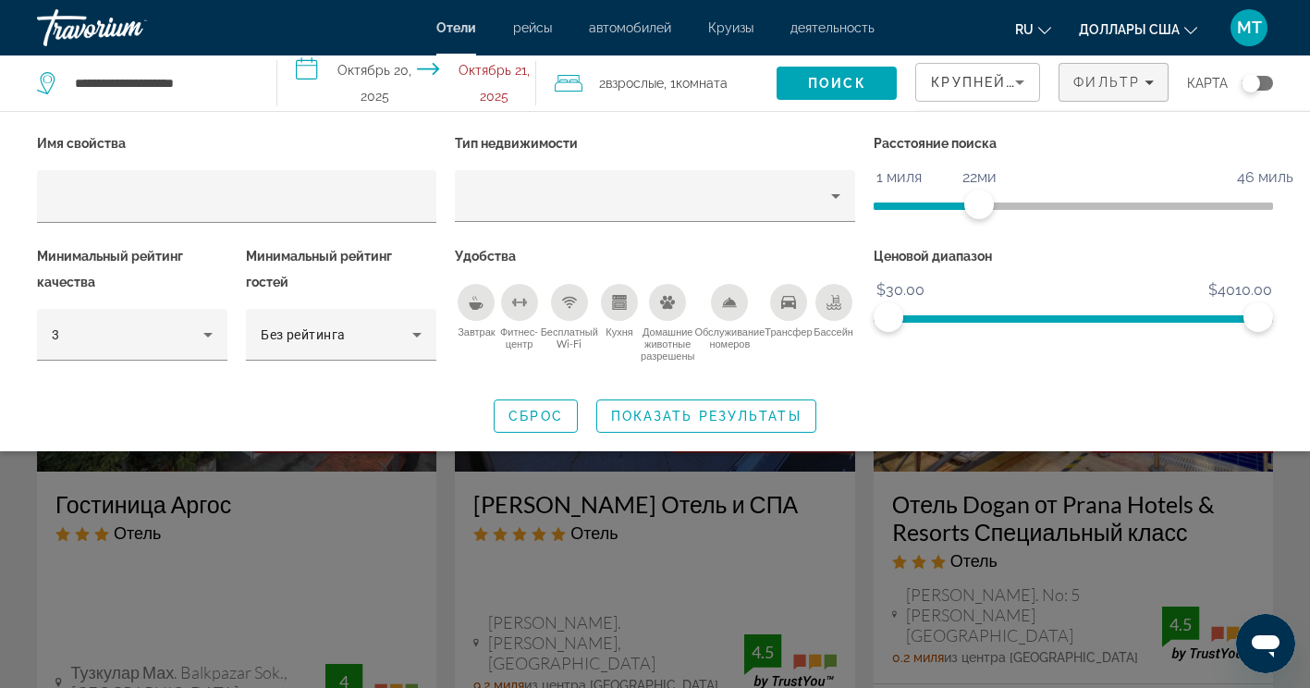
click at [920, 218] on div "Расстояние поиска 1 миля 46 миль 22ми" at bounding box center [1073, 186] width 418 height 113
drag, startPoint x: 975, startPoint y: 210, endPoint x: 871, endPoint y: 202, distance: 104.7
click at [871, 202] on div "Расстояние поиска 1 миля 46 миль 2ми" at bounding box center [1073, 186] width 418 height 113
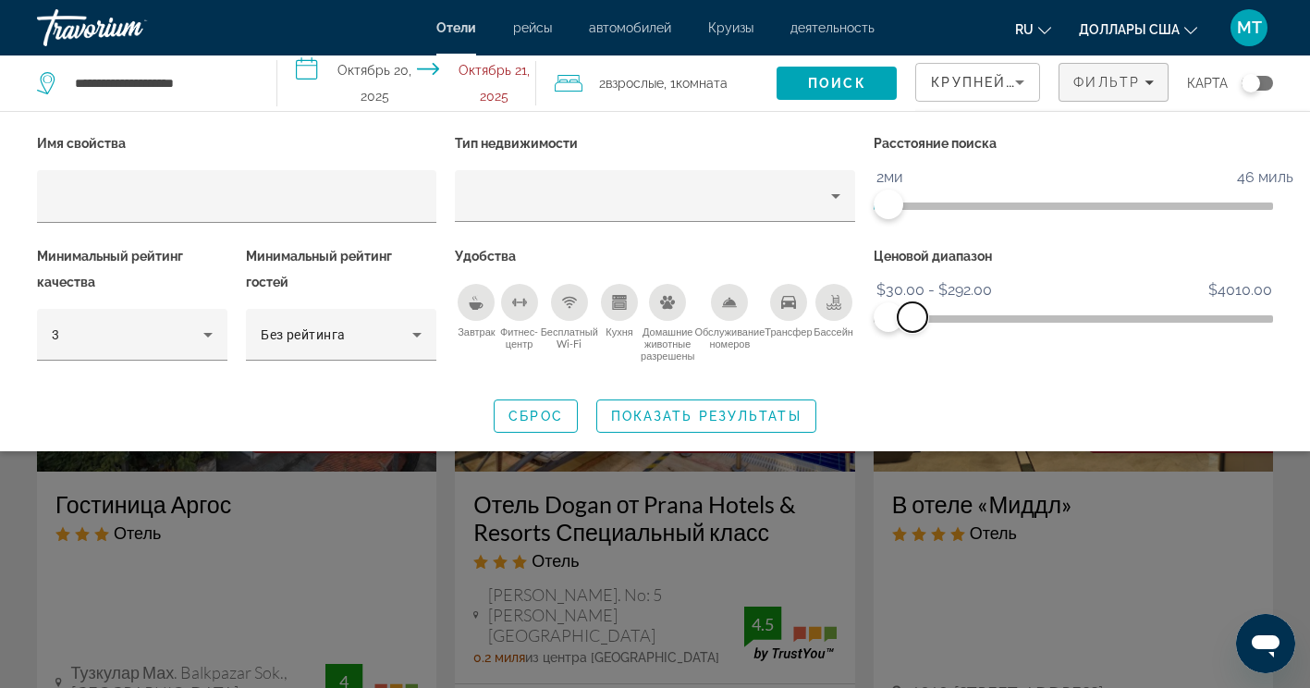
drag, startPoint x: 1259, startPoint y: 315, endPoint x: 912, endPoint y: 340, distance: 347.5
click at [912, 340] on div "Ценовой диапазон $30.00 $4010.00 $30.00 $292.00 $30.00 - $292.00" at bounding box center [1073, 312] width 418 height 138
click at [713, 418] on span "Показать результаты" at bounding box center [706, 415] width 190 height 15
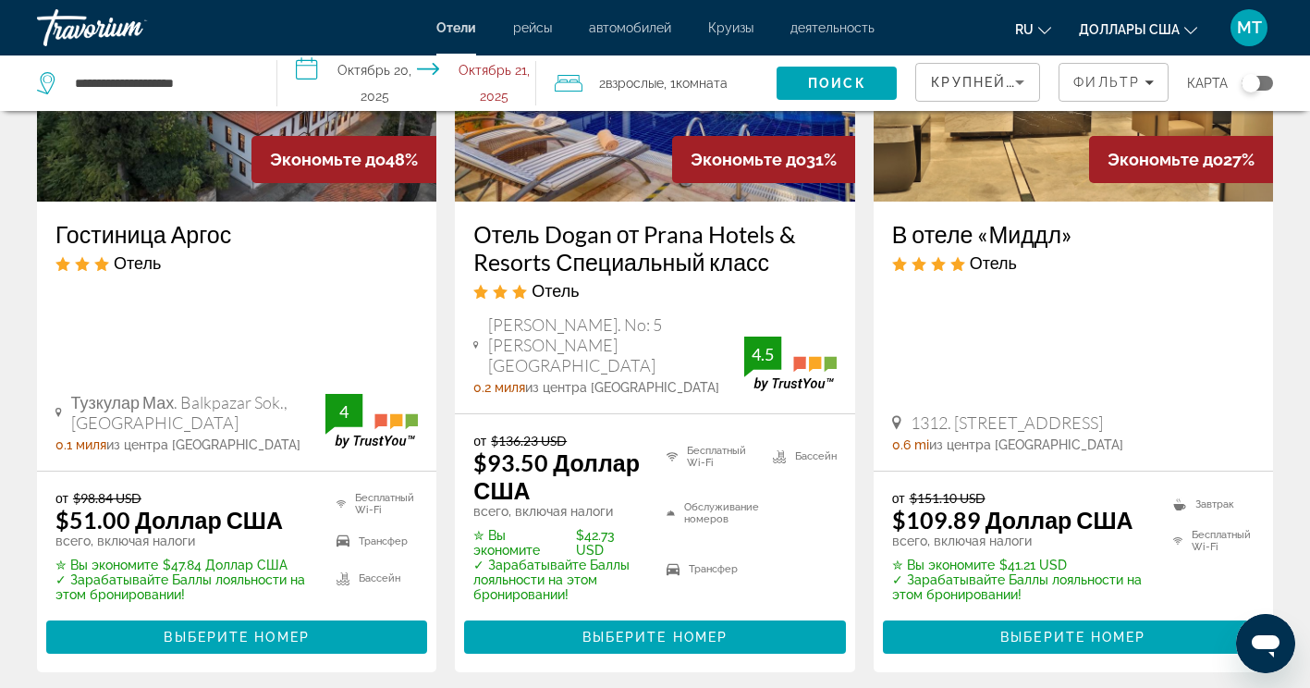
scroll to position [277, 0]
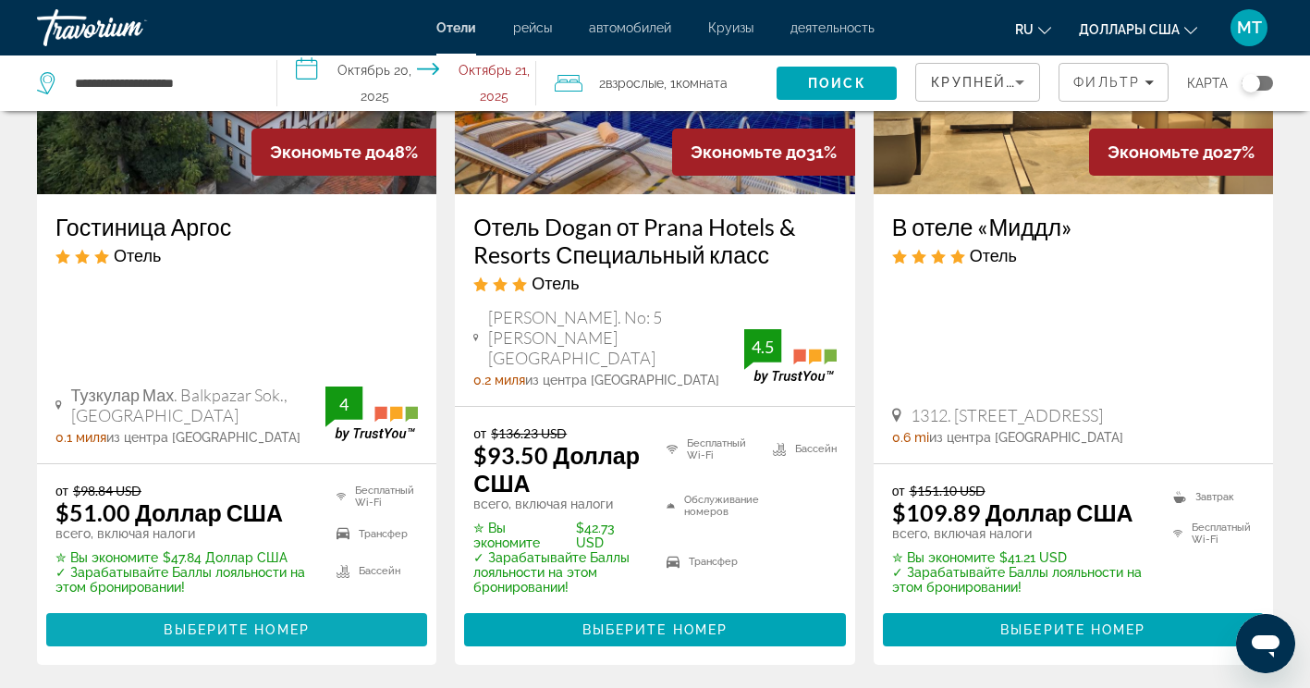
click at [268, 613] on button "Выберите номер" at bounding box center [236, 629] width 381 height 33
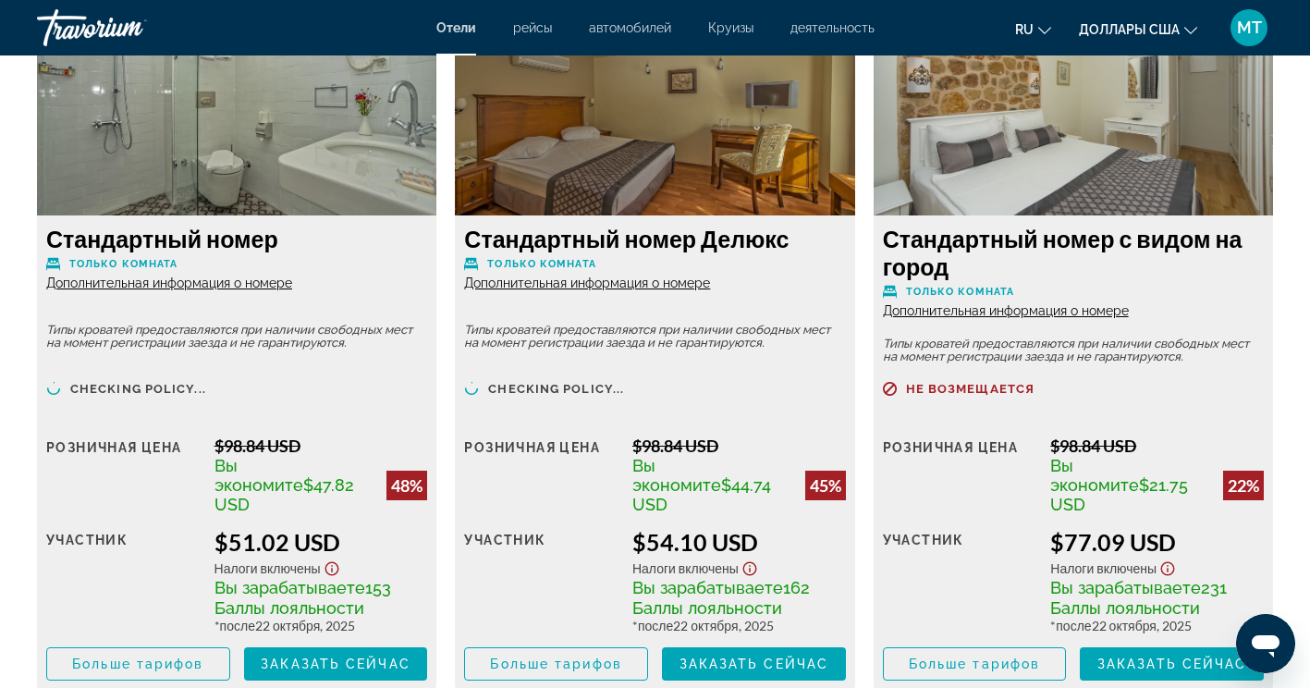
scroll to position [2680, 0]
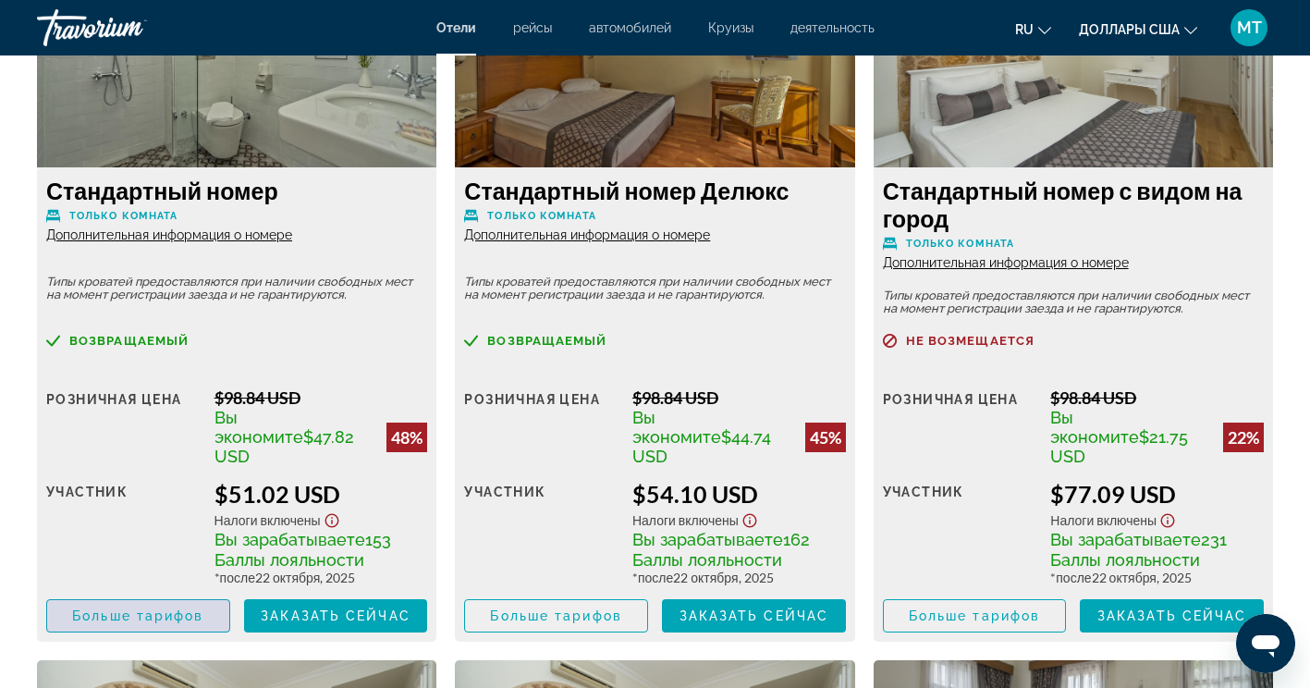
click at [182, 607] on span "Main content" at bounding box center [138, 615] width 182 height 44
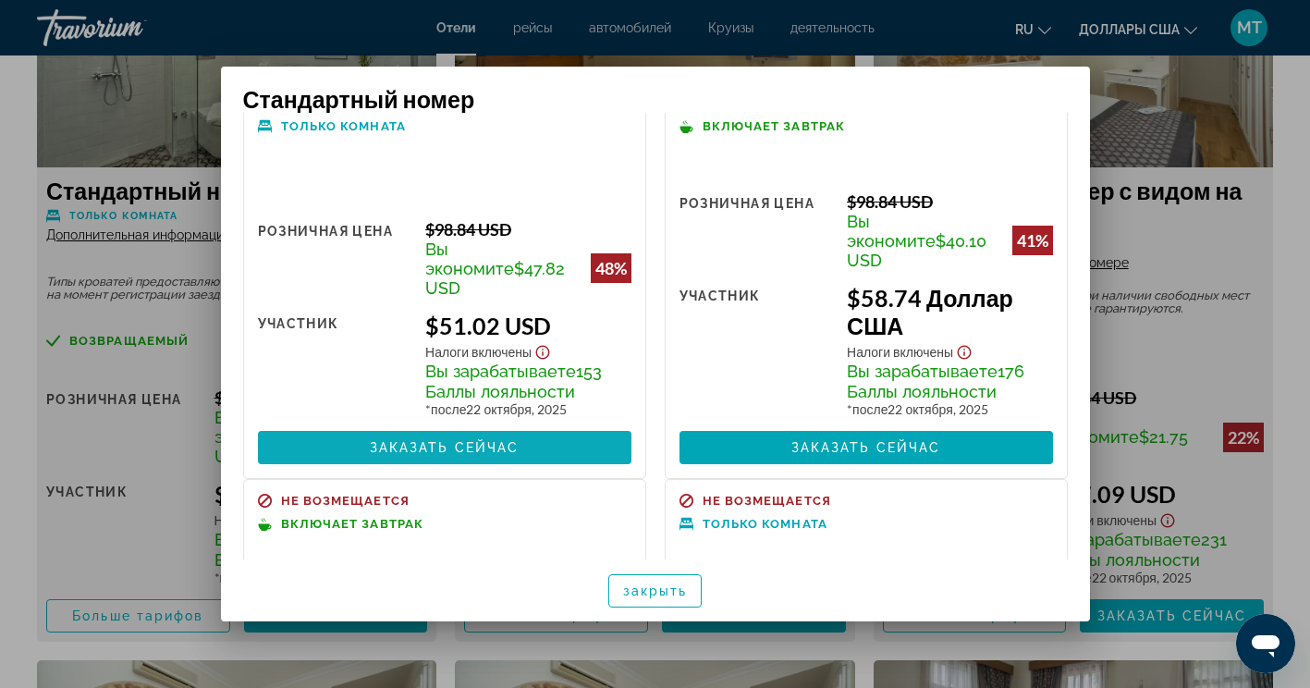
scroll to position [0, 0]
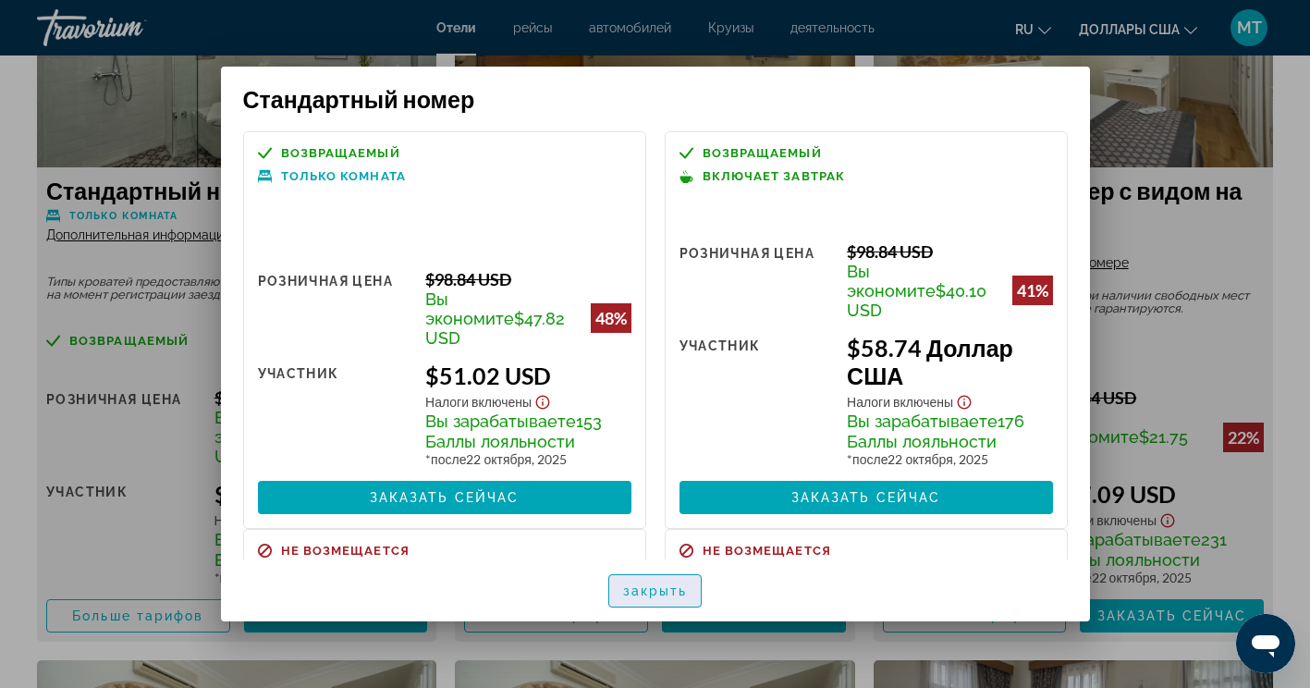
click at [652, 579] on span "button" at bounding box center [655, 590] width 92 height 44
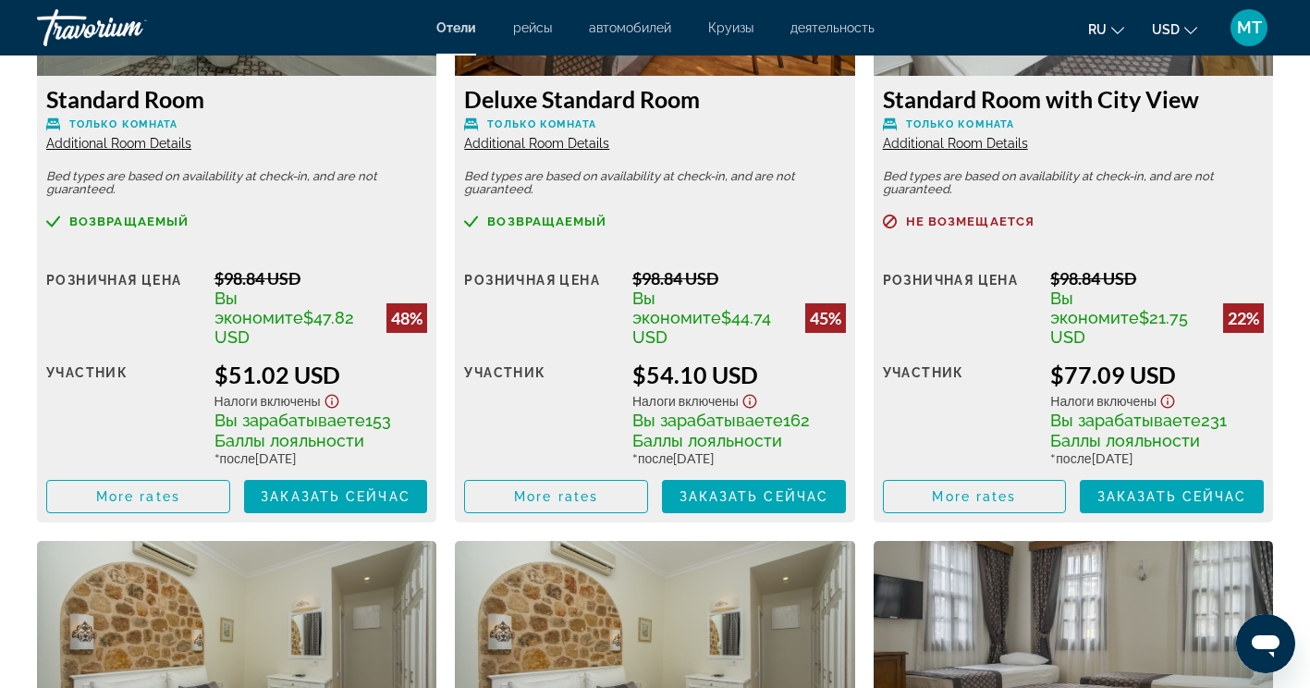
scroll to position [2772, 0]
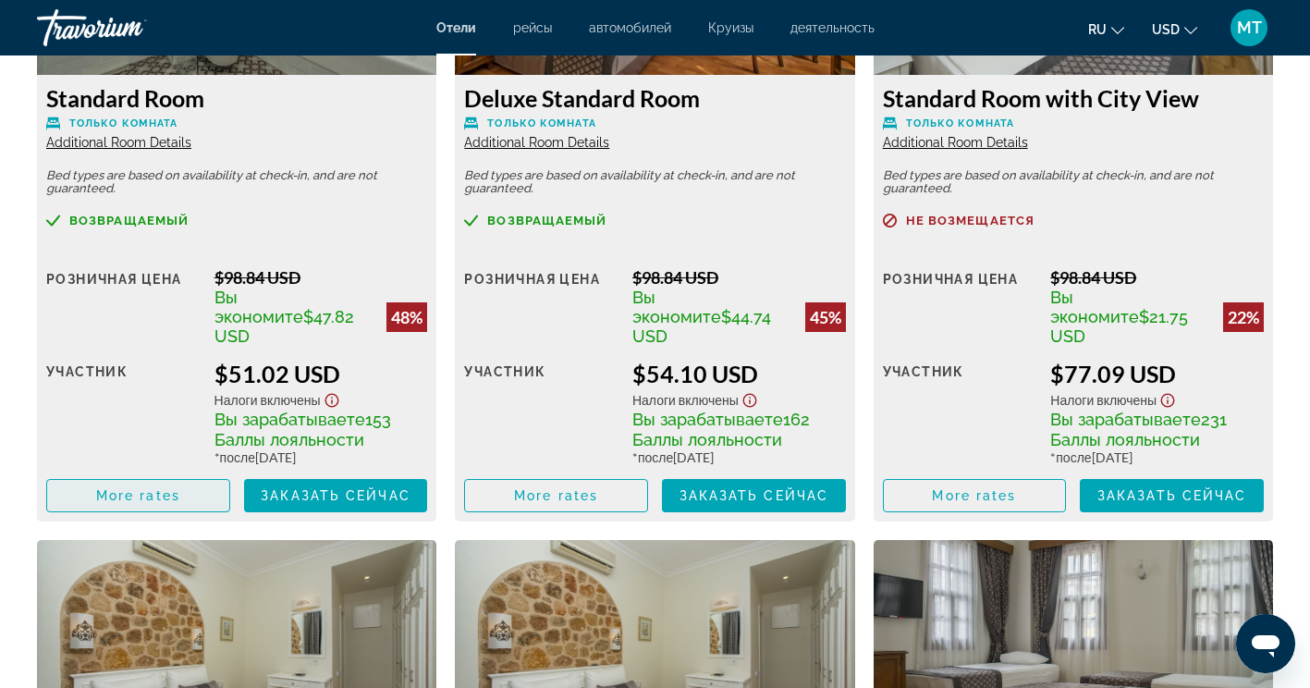
click at [146, 488] on span "More rates" at bounding box center [138, 495] width 84 height 15
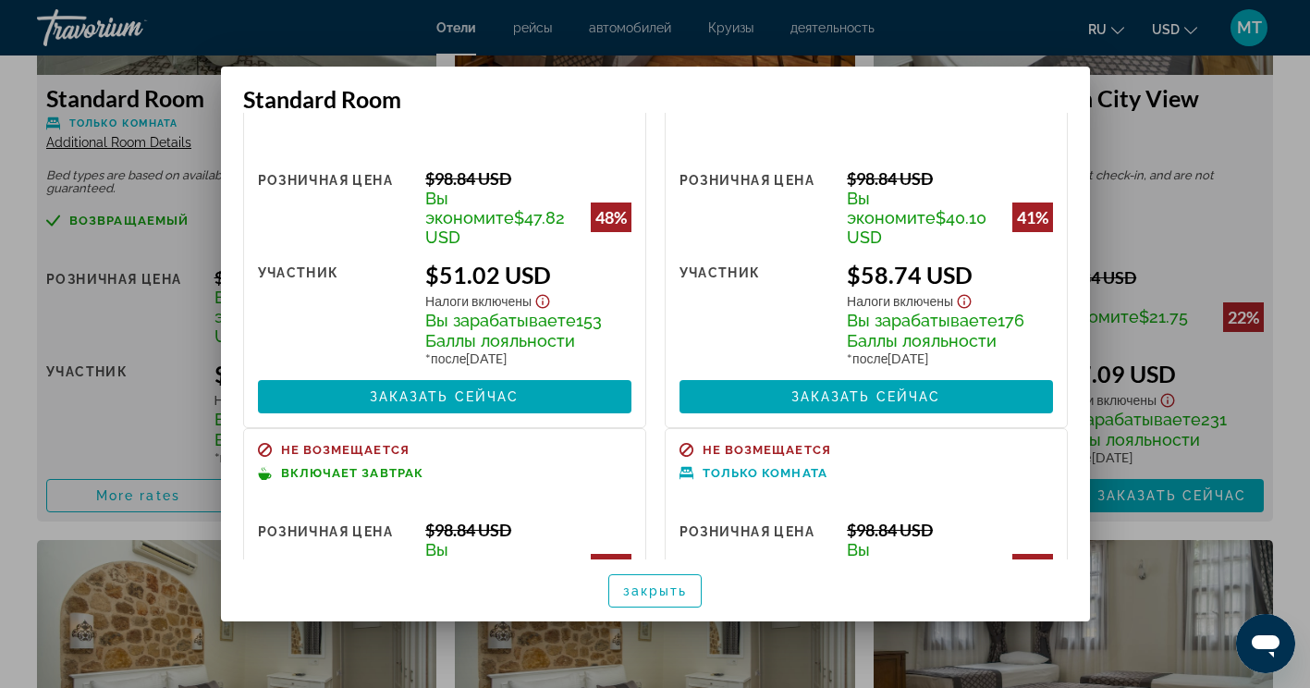
scroll to position [272, 0]
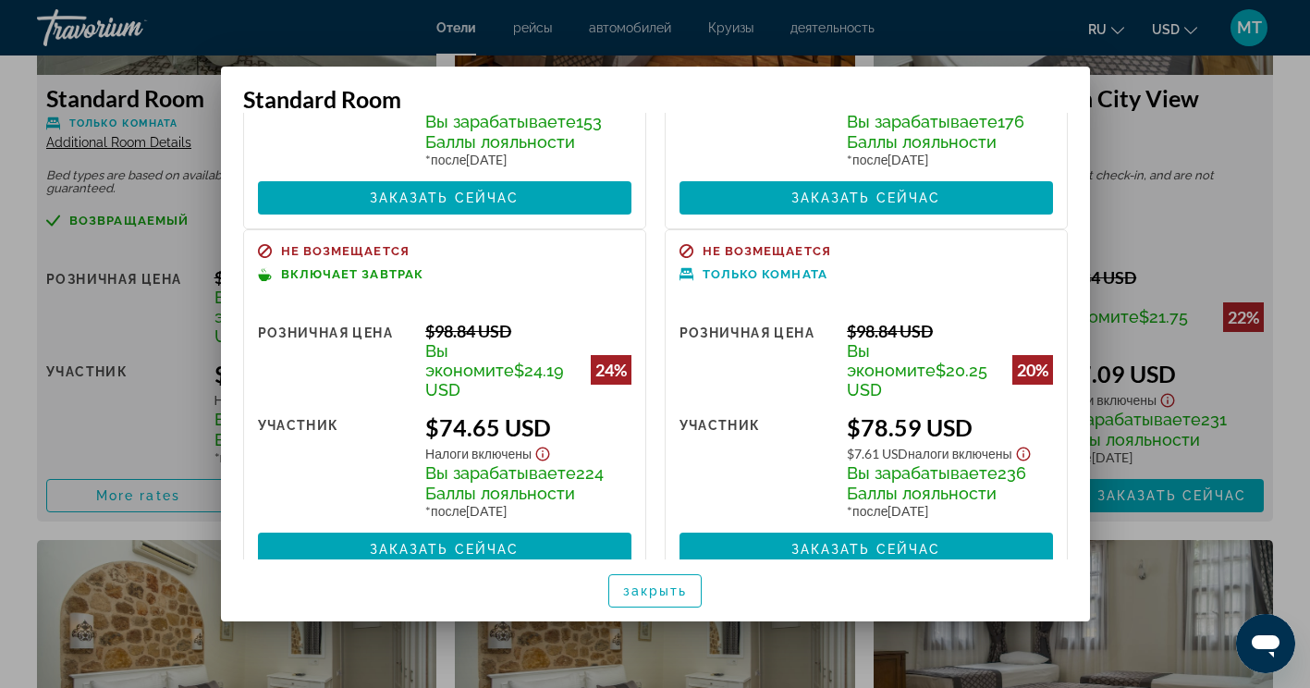
click at [1184, 140] on div at bounding box center [655, 344] width 1310 height 688
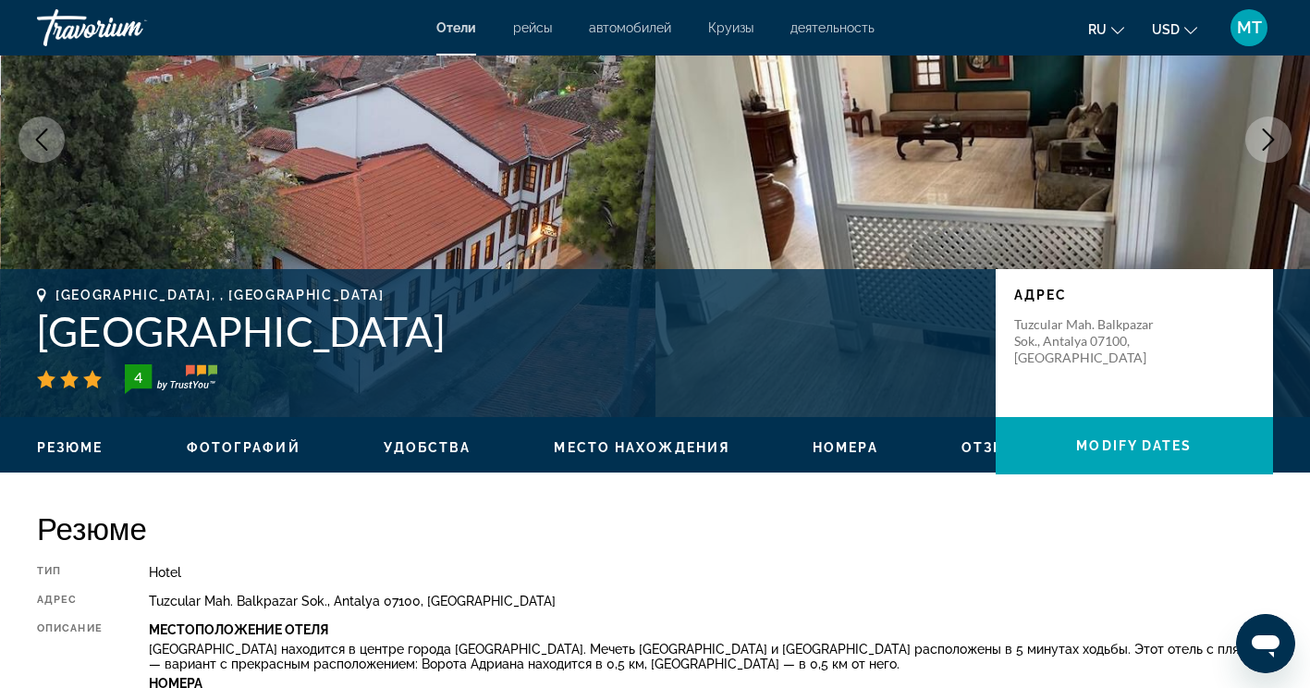
scroll to position [370, 0]
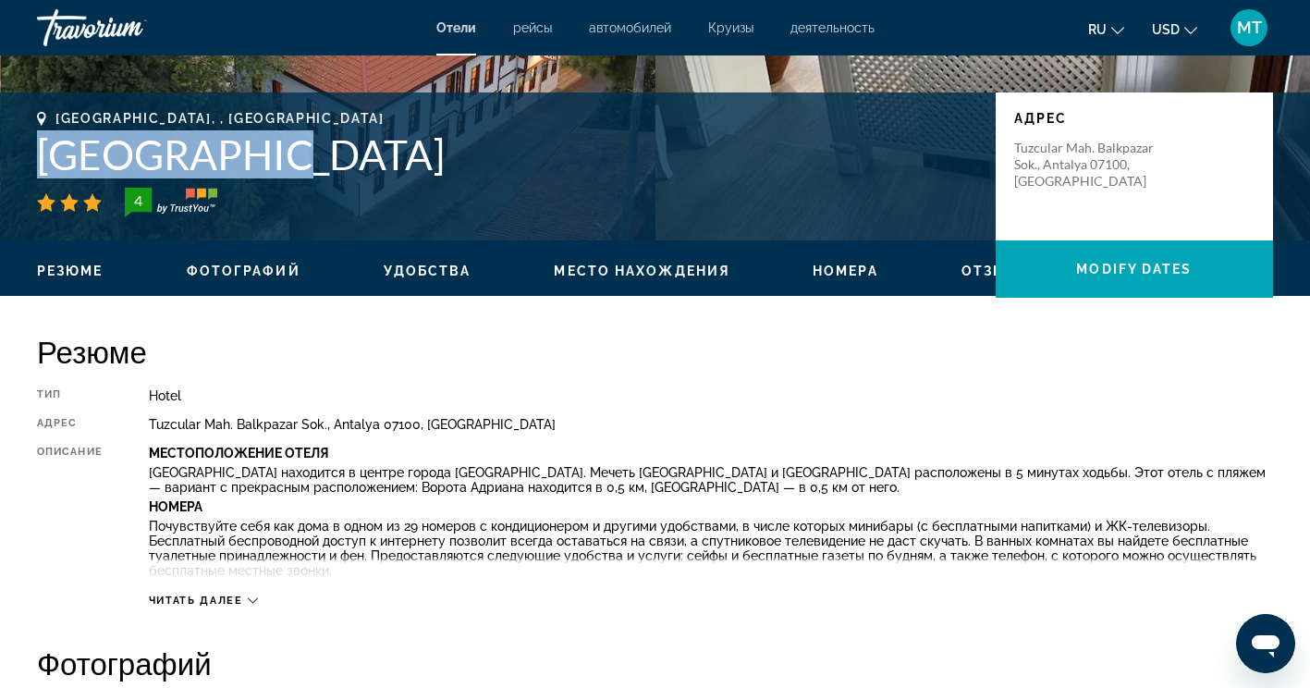
drag, startPoint x: 259, startPoint y: 164, endPoint x: 46, endPoint y: 159, distance: 212.6
click at [46, 159] on h1 "[GEOGRAPHIC_DATA]" at bounding box center [507, 154] width 940 height 48
copy h1 "[GEOGRAPHIC_DATA]"
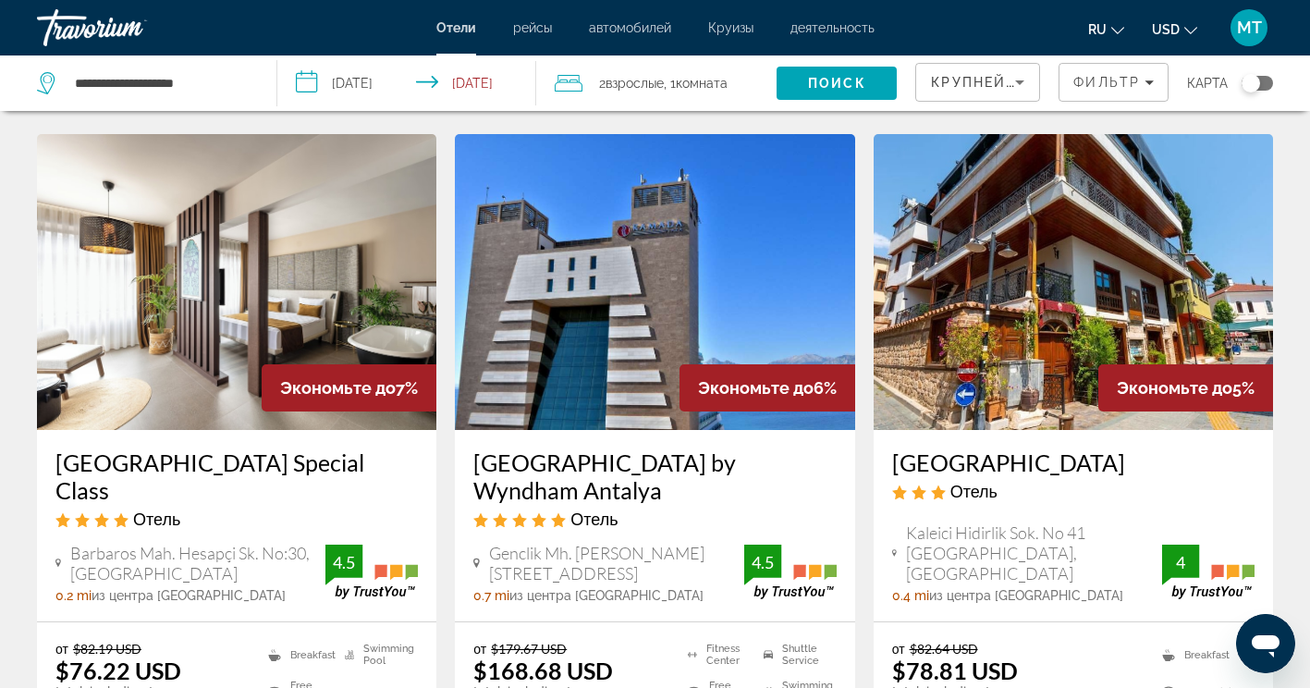
scroll to position [2310, 0]
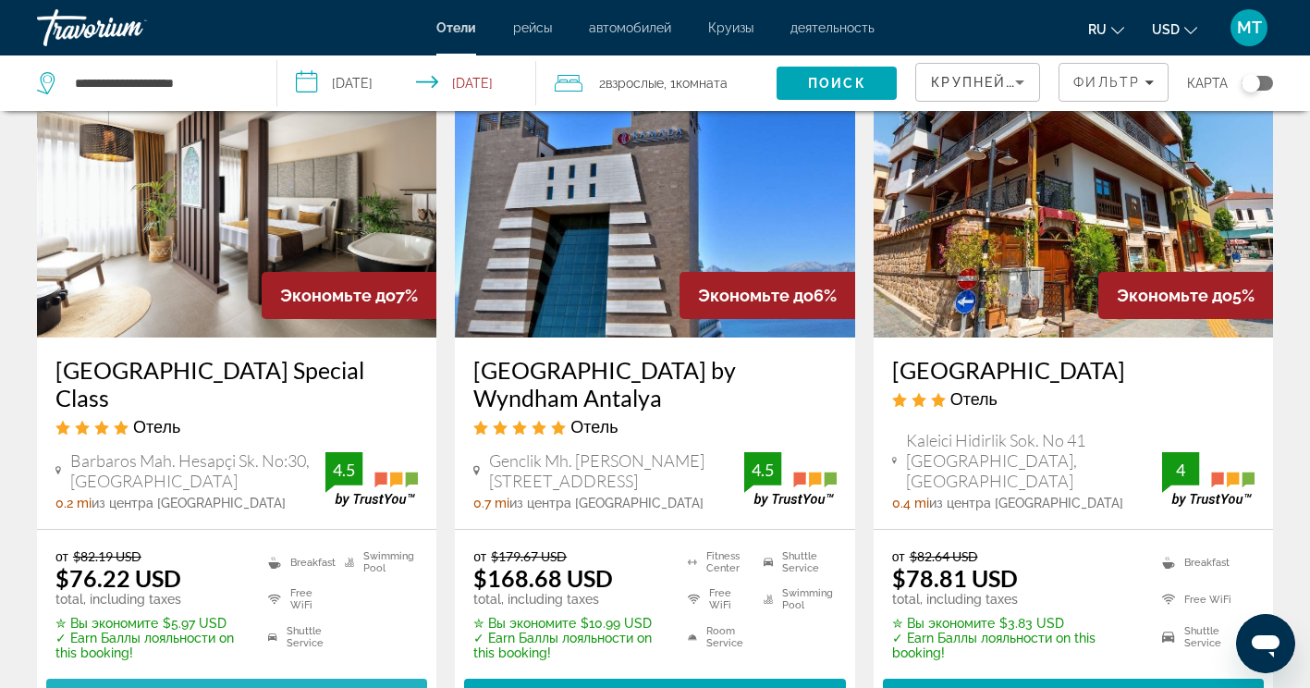
click at [289, 687] on span "Выберите номер" at bounding box center [236, 695] width 145 height 15
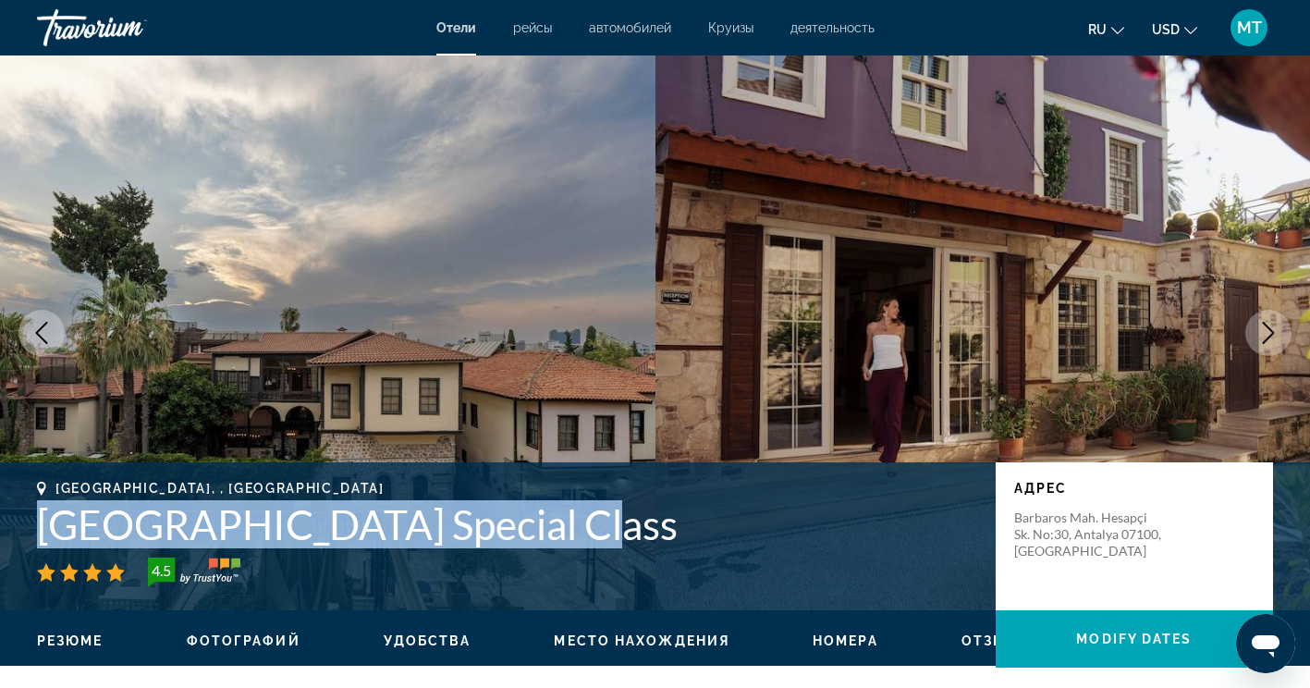
drag, startPoint x: 527, startPoint y: 525, endPoint x: 36, endPoint y: 518, distance: 490.8
click at [36, 518] on div "[GEOGRAPHIC_DATA], , [GEOGRAPHIC_DATA] [GEOGRAPHIC_DATA] Special Class 4.5 адре…" at bounding box center [655, 536] width 1310 height 111
drag, startPoint x: 36, startPoint y: 518, endPoint x: 79, endPoint y: 537, distance: 47.2
copy h1 "[GEOGRAPHIC_DATA] Special Class"
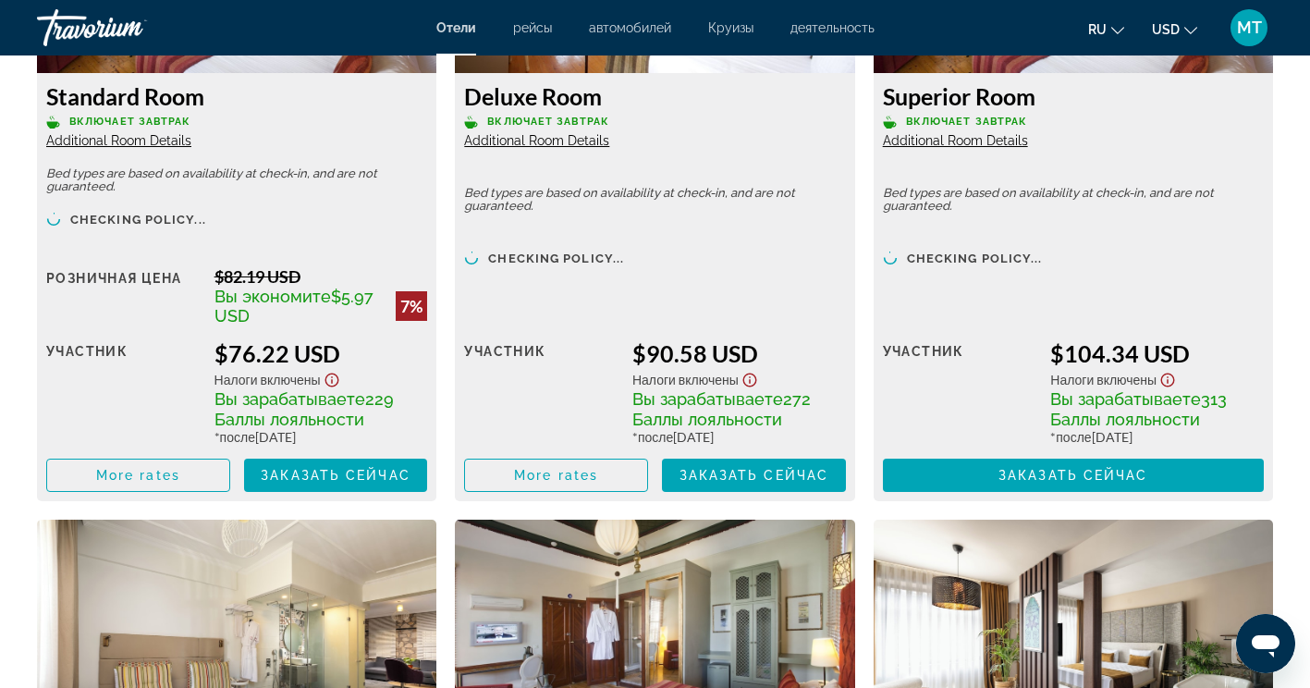
scroll to position [2780, 0]
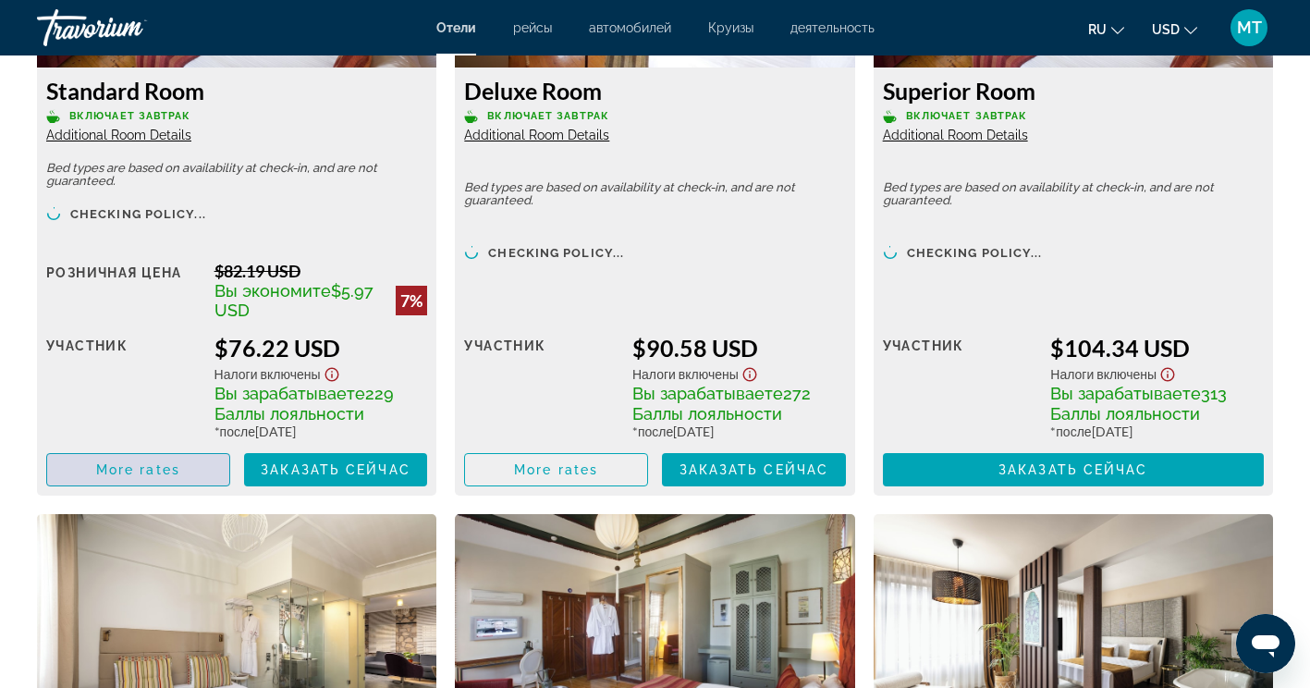
click at [83, 469] on span "Main content" at bounding box center [138, 469] width 182 height 44
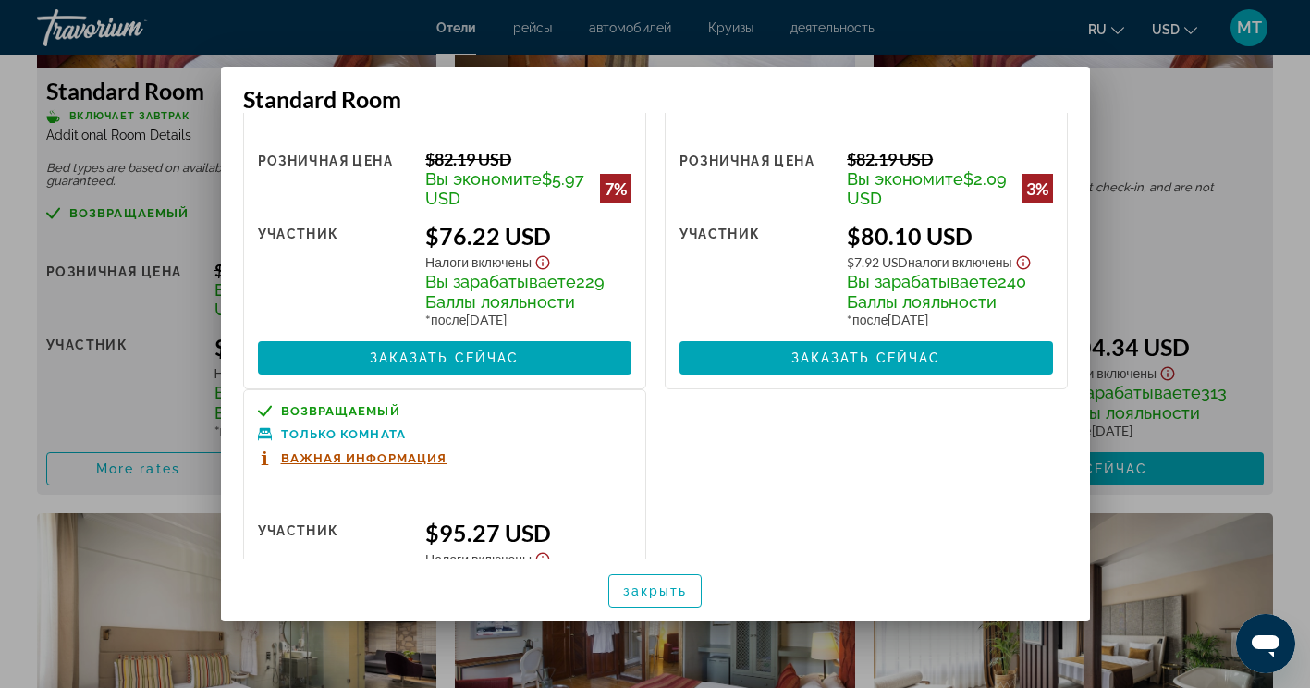
scroll to position [91, 0]
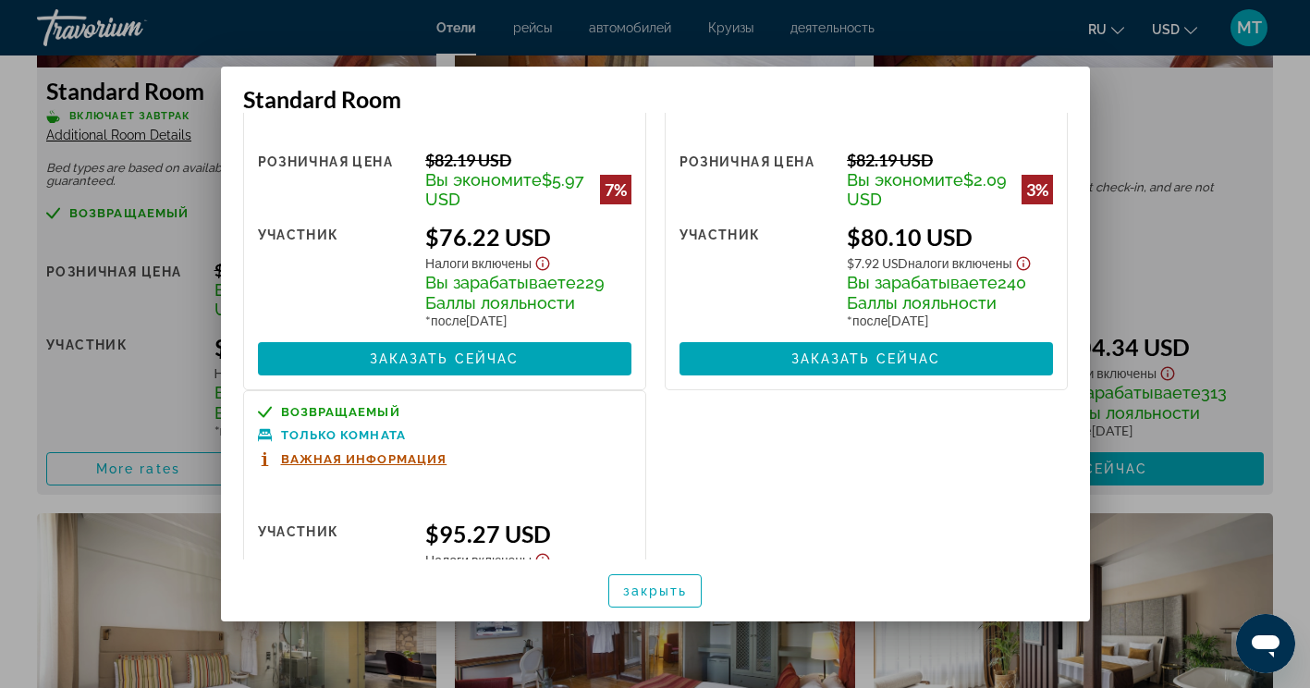
click at [1227, 140] on div at bounding box center [655, 344] width 1310 height 688
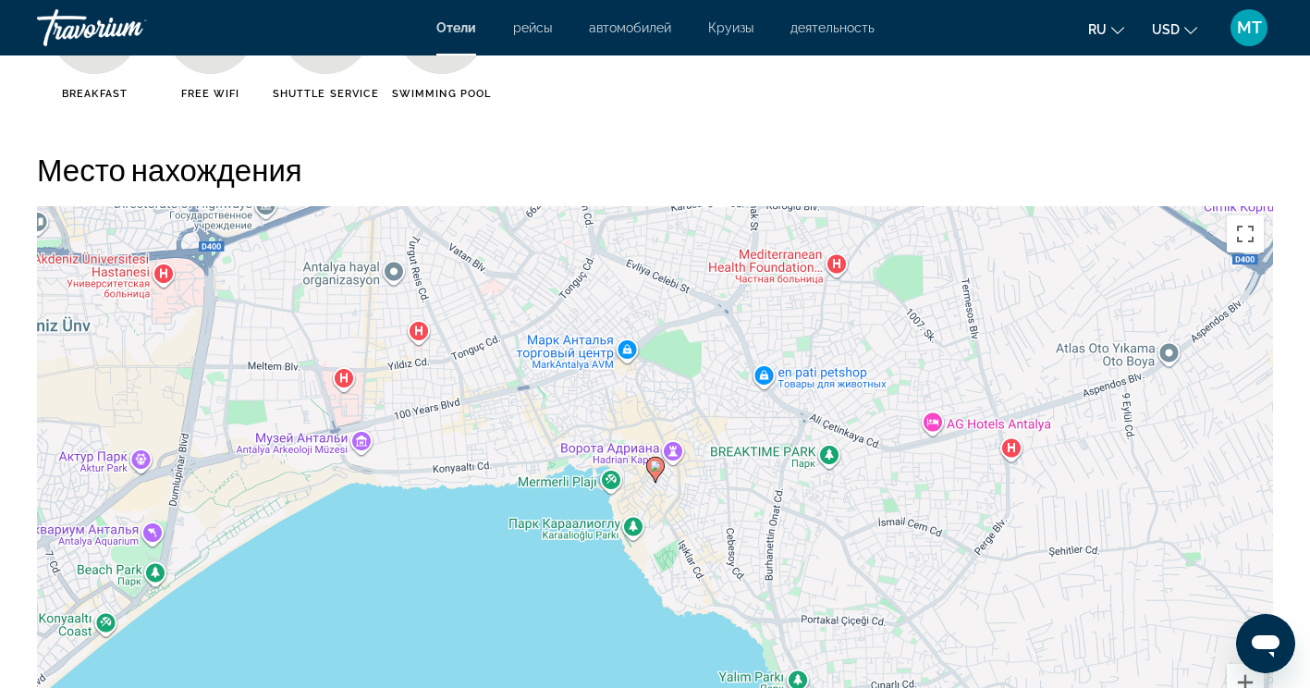
scroll to position [1763, 0]
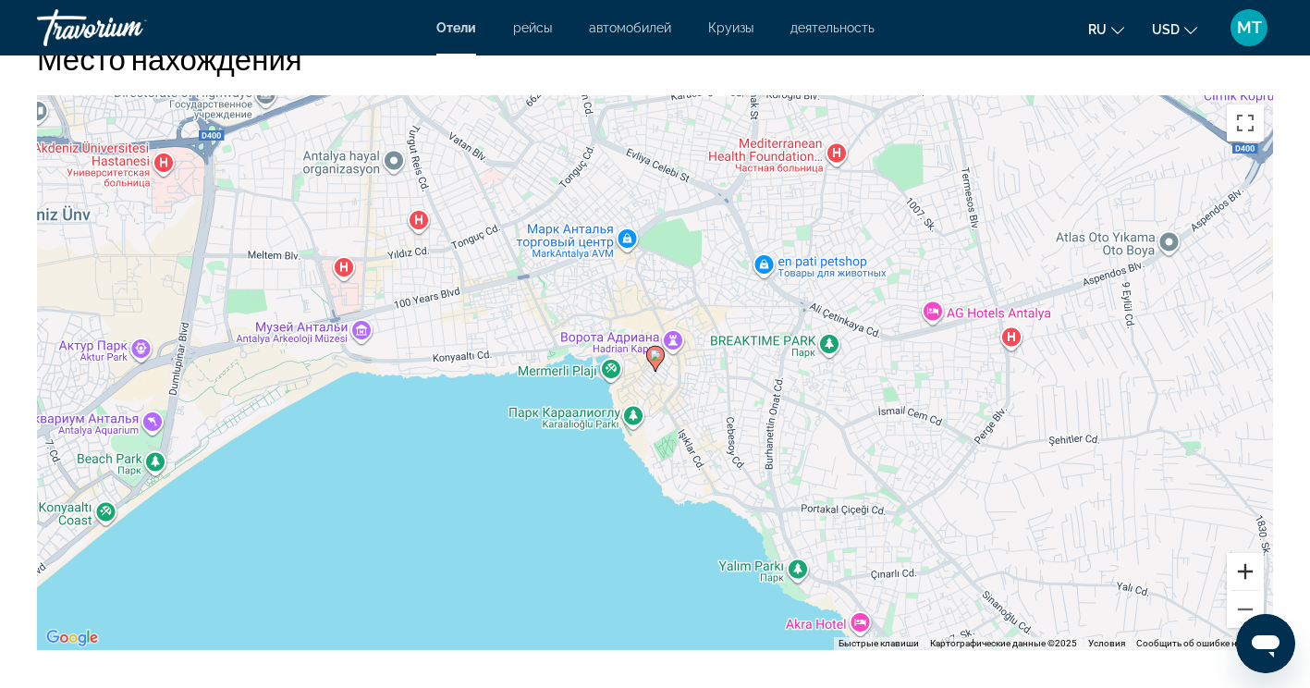
click at [1248, 572] on button "Увеличить" at bounding box center [1244, 571] width 37 height 37
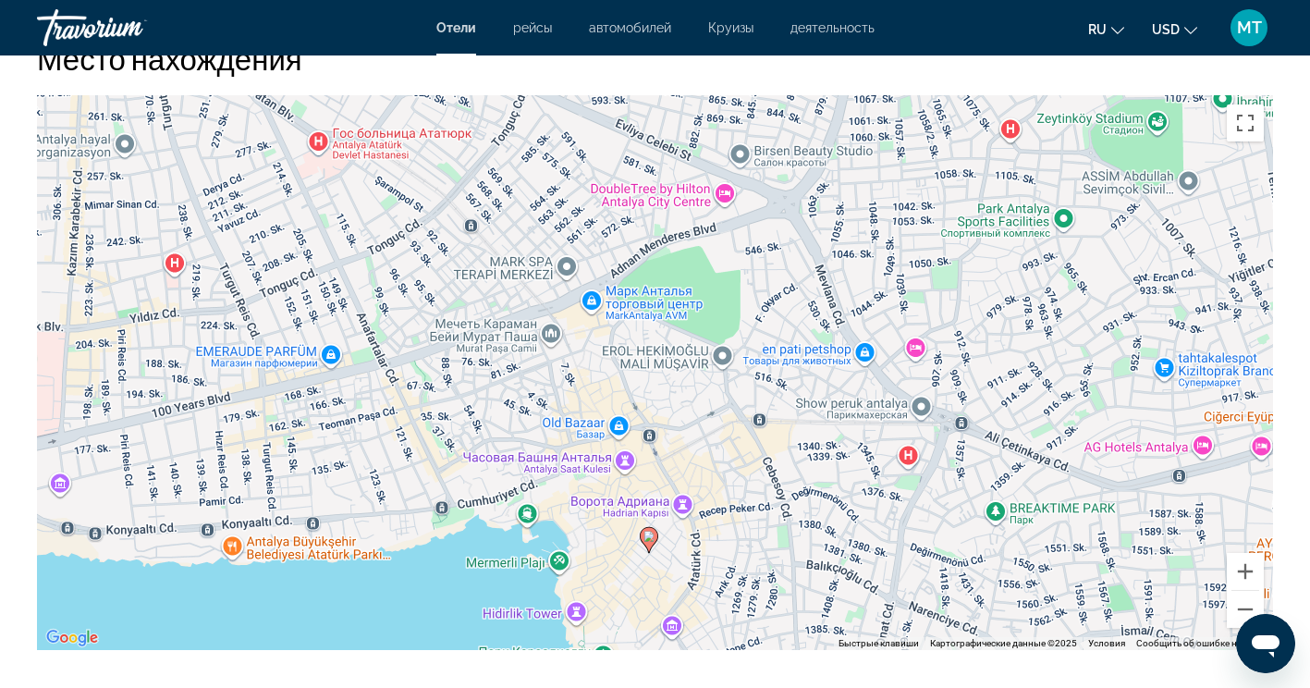
drag, startPoint x: 862, startPoint y: 265, endPoint x: 854, endPoint y: 447, distance: 182.2
click at [854, 447] on div "Чтобы активировать перетаскивание с помощью клавиатуры, нажмите Alt + Ввод. Пос…" at bounding box center [655, 372] width 1236 height 554
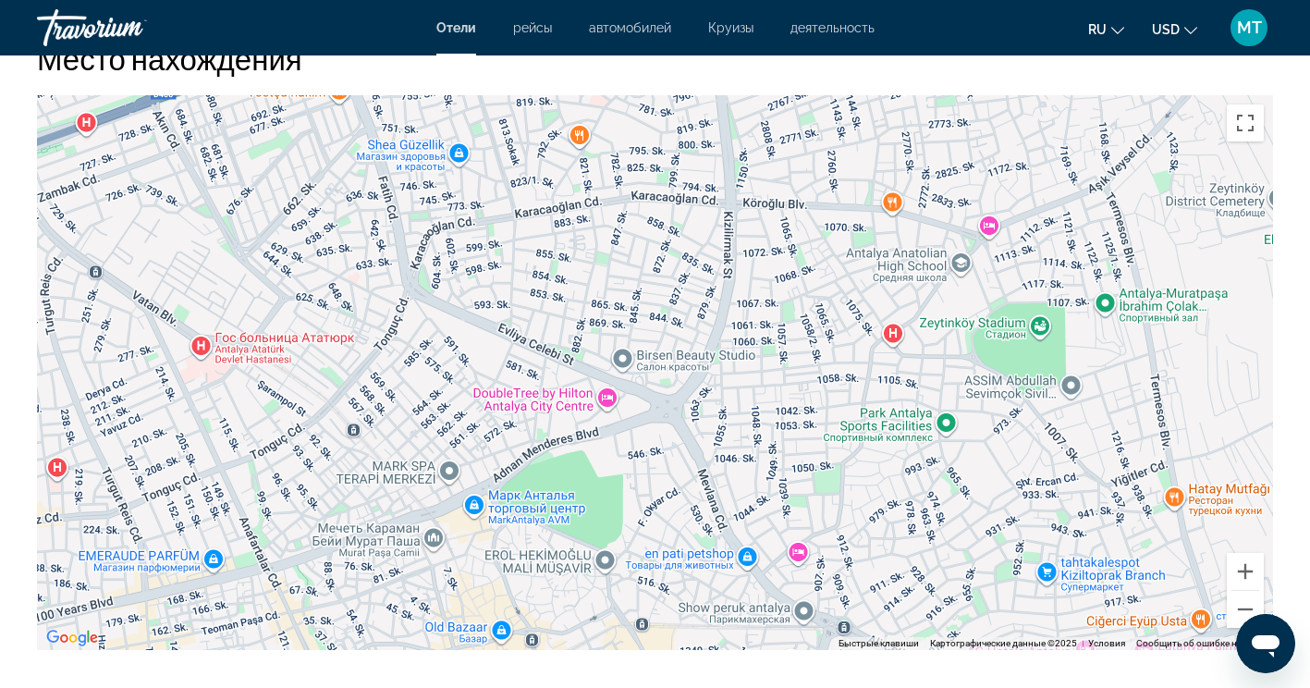
drag, startPoint x: 882, startPoint y: 253, endPoint x: 762, endPoint y: 452, distance: 231.7
click at [763, 455] on div "Чтобы активировать перетаскивание с помощью клавиатуры, нажмите Alt + Ввод. Пос…" at bounding box center [655, 372] width 1236 height 554
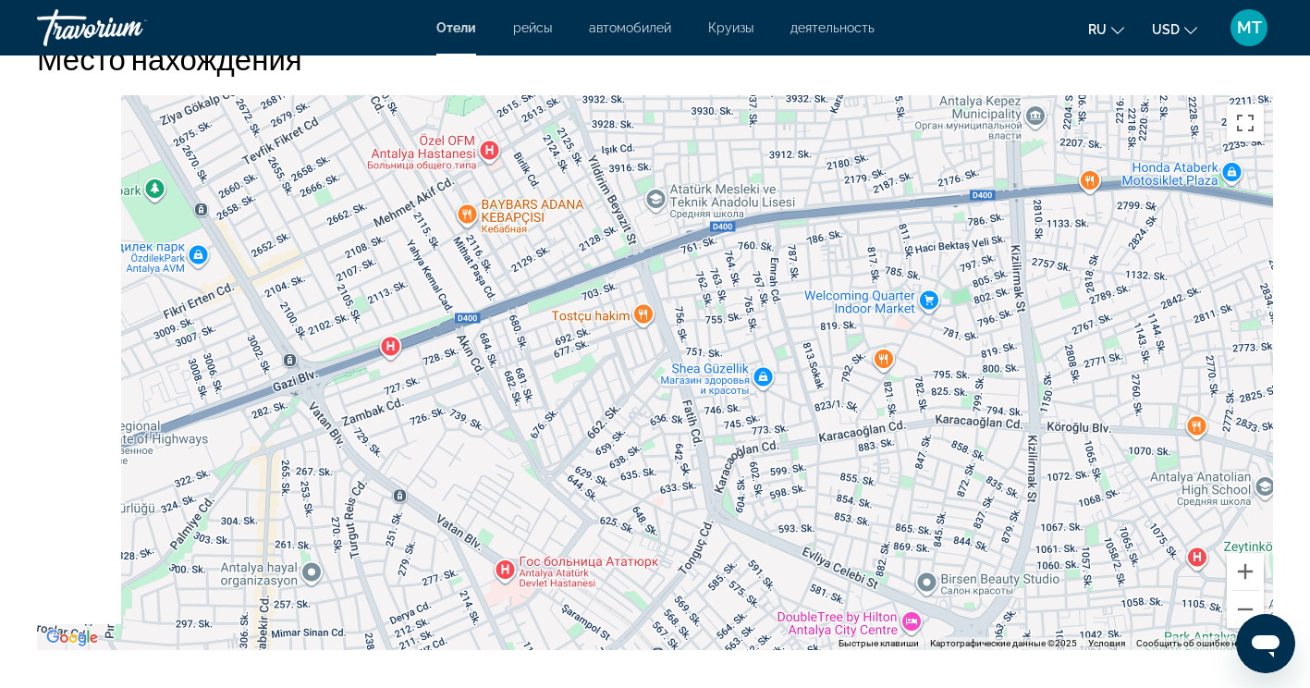
drag, startPoint x: 676, startPoint y: 176, endPoint x: 986, endPoint y: 404, distance: 385.4
click at [986, 404] on div "Чтобы активировать перетаскивание с помощью клавиатуры, нажмите Alt + Ввод. Пос…" at bounding box center [655, 372] width 1236 height 554
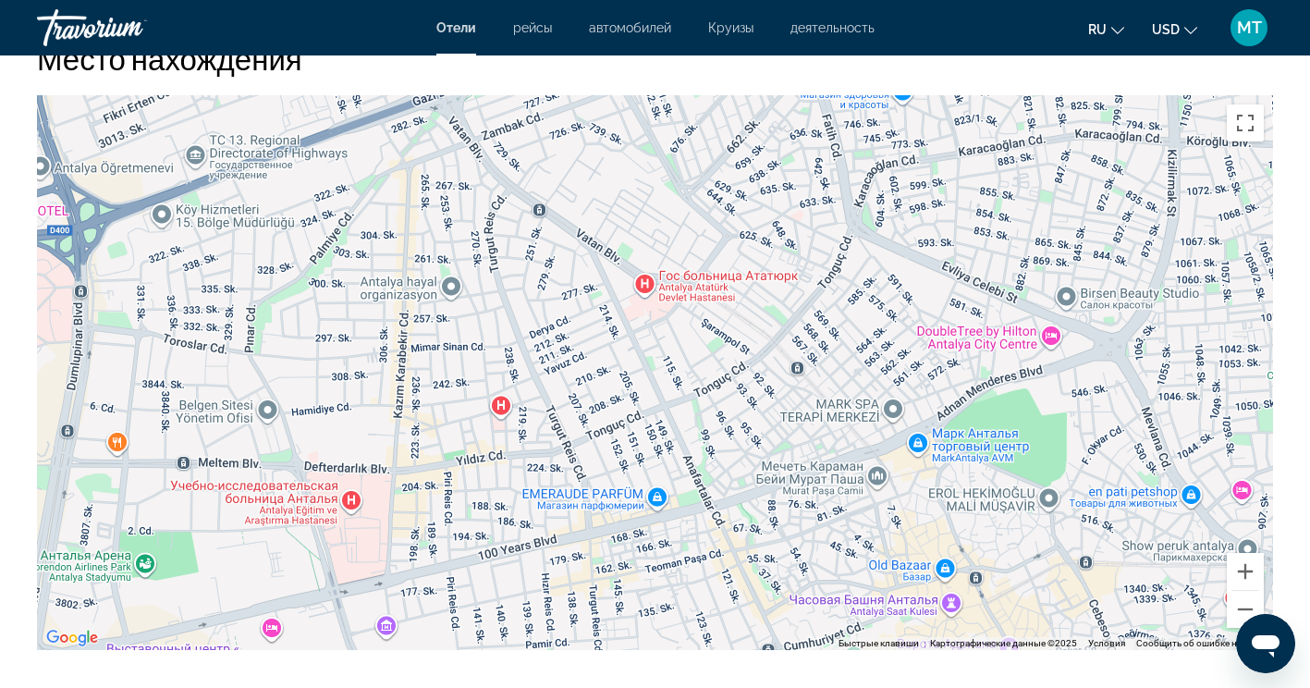
drag, startPoint x: 406, startPoint y: 450, endPoint x: 545, endPoint y: 162, distance: 320.3
click at [545, 162] on div "Main content" at bounding box center [655, 372] width 1236 height 554
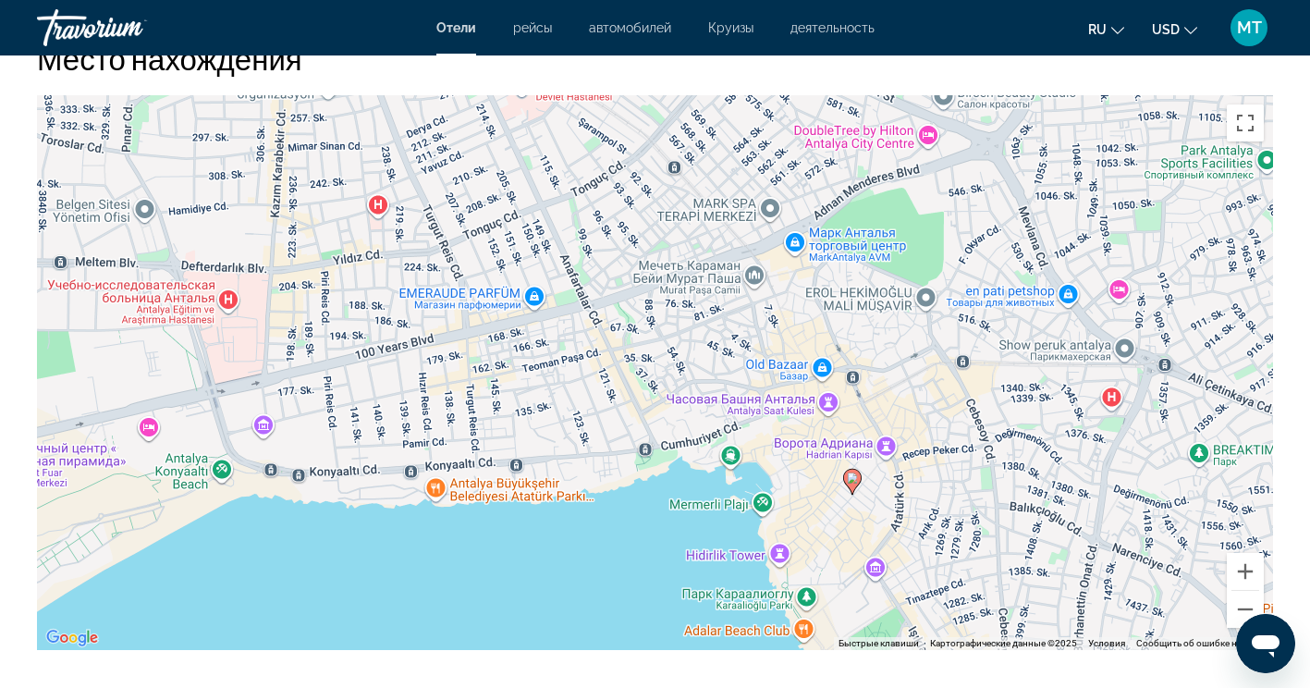
drag, startPoint x: 608, startPoint y: 333, endPoint x: 512, endPoint y: 160, distance: 197.7
click at [512, 160] on div "Чтобы активировать перетаскивание с помощью клавиатуры, нажмите Alt + Ввод. Пос…" at bounding box center [655, 372] width 1236 height 554
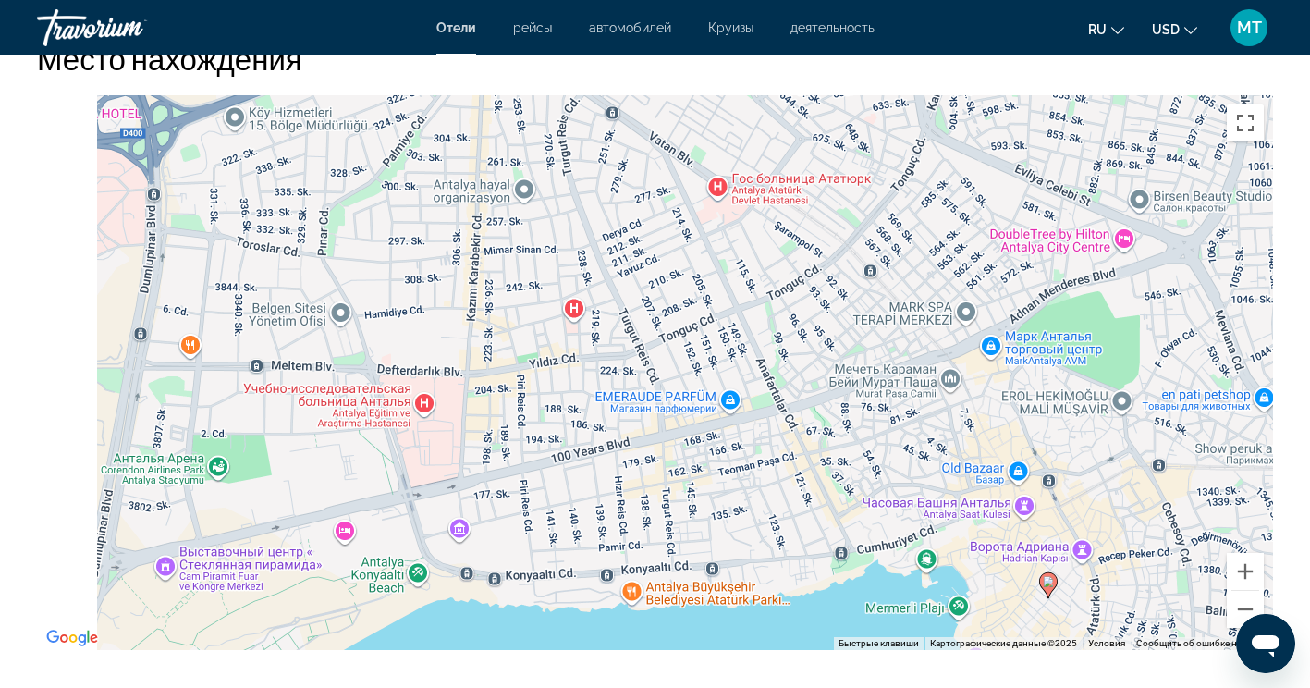
drag, startPoint x: 558, startPoint y: 283, endPoint x: 754, endPoint y: 386, distance: 221.6
click at [754, 386] on div "Чтобы активировать перетаскивание с помощью клавиатуры, нажмите Alt + Ввод. Пос…" at bounding box center [655, 372] width 1236 height 554
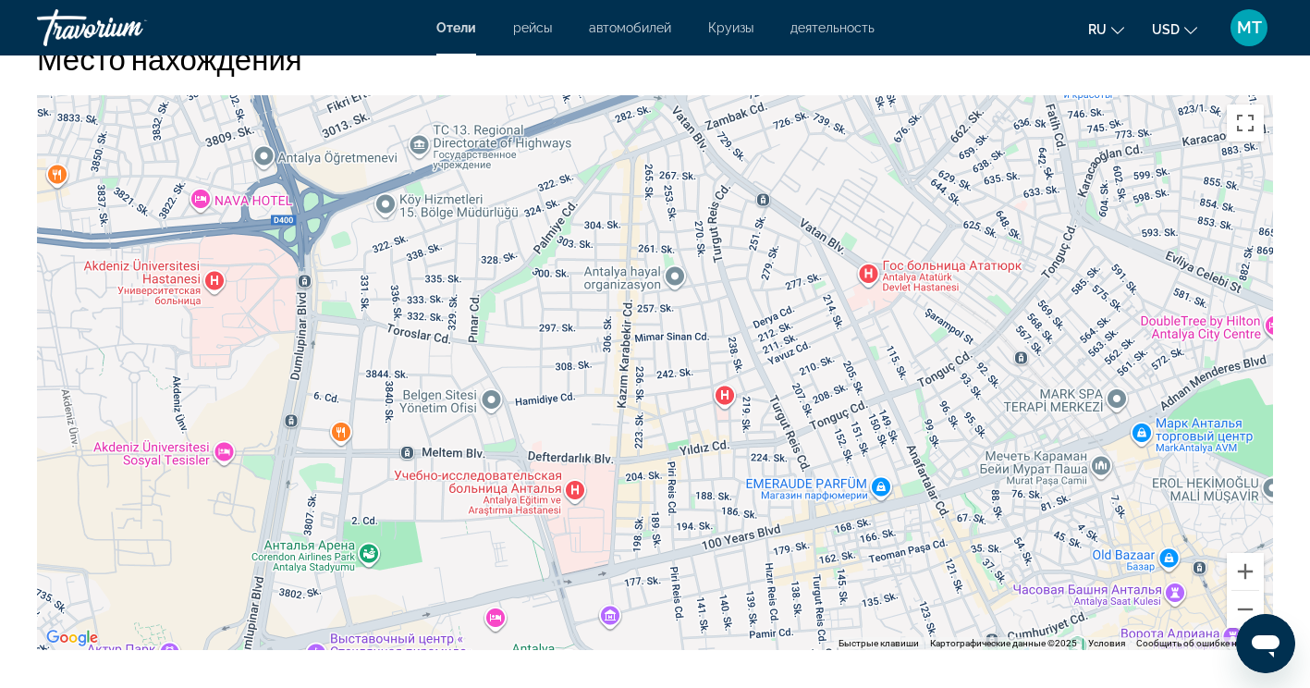
drag, startPoint x: 420, startPoint y: 253, endPoint x: 573, endPoint y: 341, distance: 176.8
click at [573, 341] on div "Чтобы активировать перетаскивание с помощью клавиатуры, нажмите Alt + Ввод. Пос…" at bounding box center [655, 372] width 1236 height 554
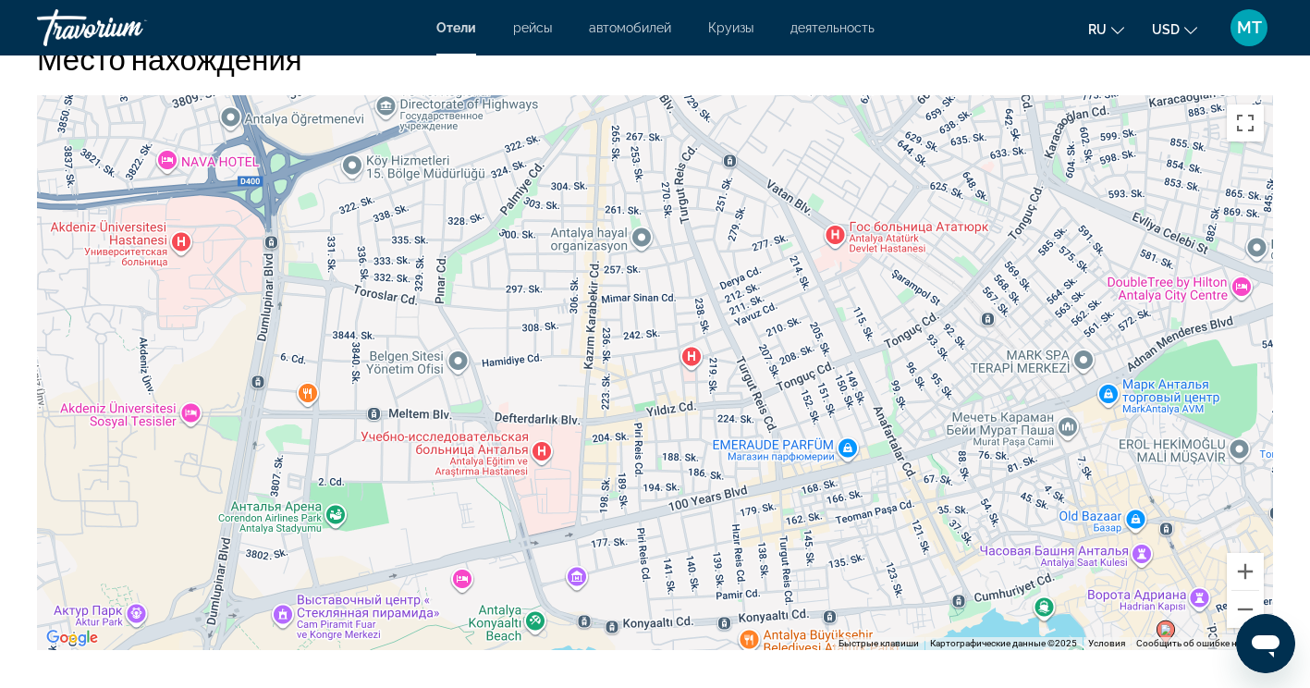
drag, startPoint x: 667, startPoint y: 302, endPoint x: 597, endPoint y: 164, distance: 154.6
click at [604, 181] on div "Чтобы активировать перетаскивание с помощью клавиатуры, нажмите Alt + Ввод. Пос…" at bounding box center [655, 372] width 1236 height 554
